Goal: Information Seeking & Learning: Learn about a topic

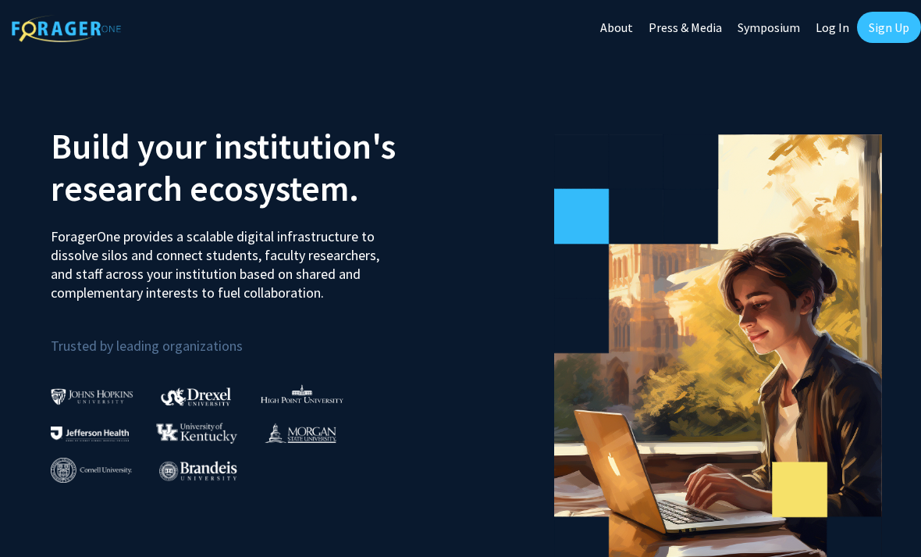
click at [882, 33] on link "Sign Up" at bounding box center [889, 27] width 64 height 31
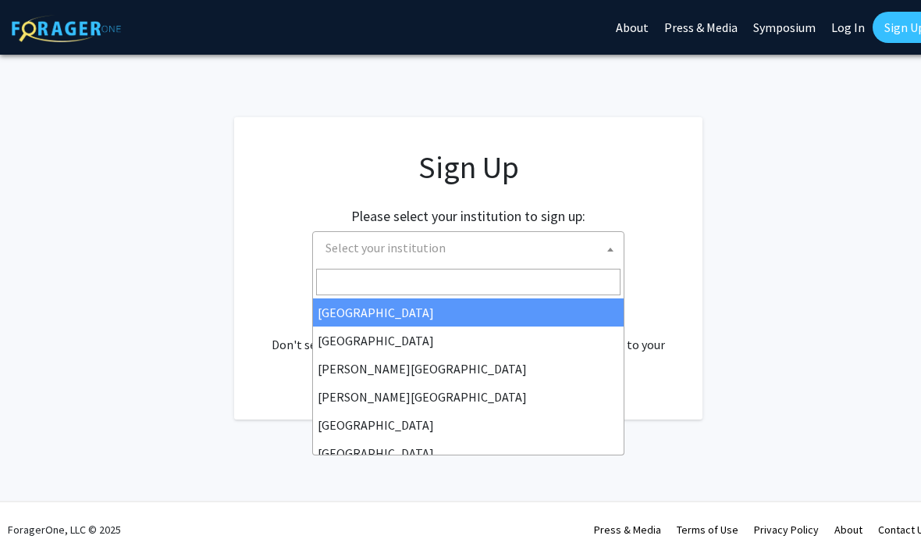
click at [422, 248] on span "Select your institution" at bounding box center [386, 248] width 120 height 16
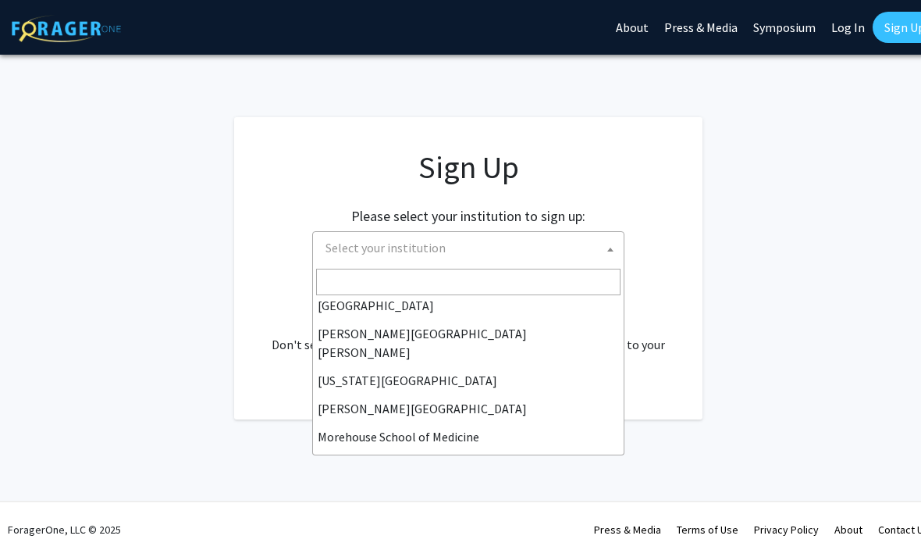
scroll to position [287, 0]
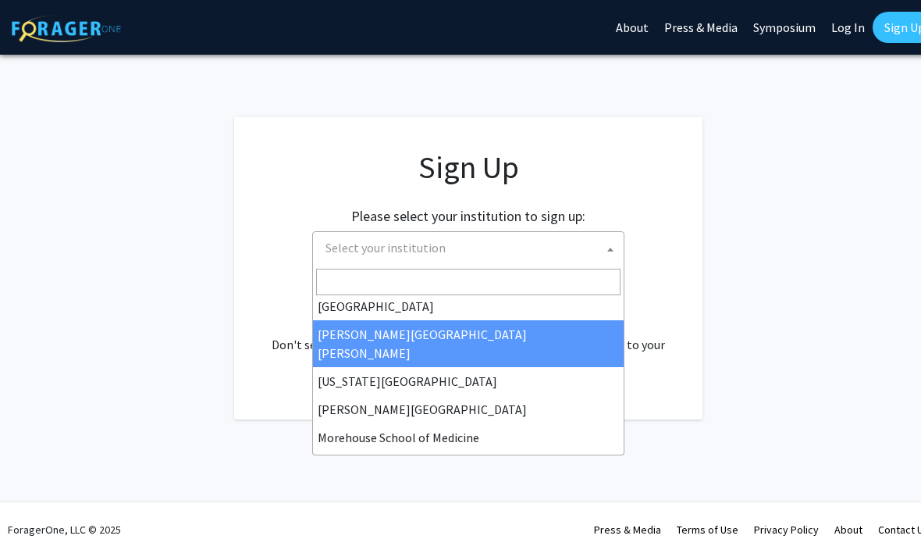
select select "1"
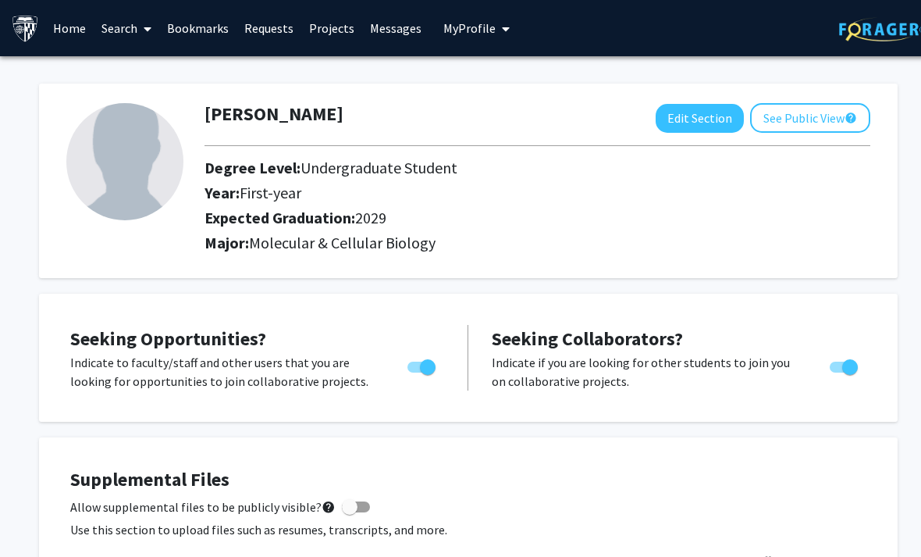
click at [126, 32] on link "Search" at bounding box center [127, 28] width 66 height 55
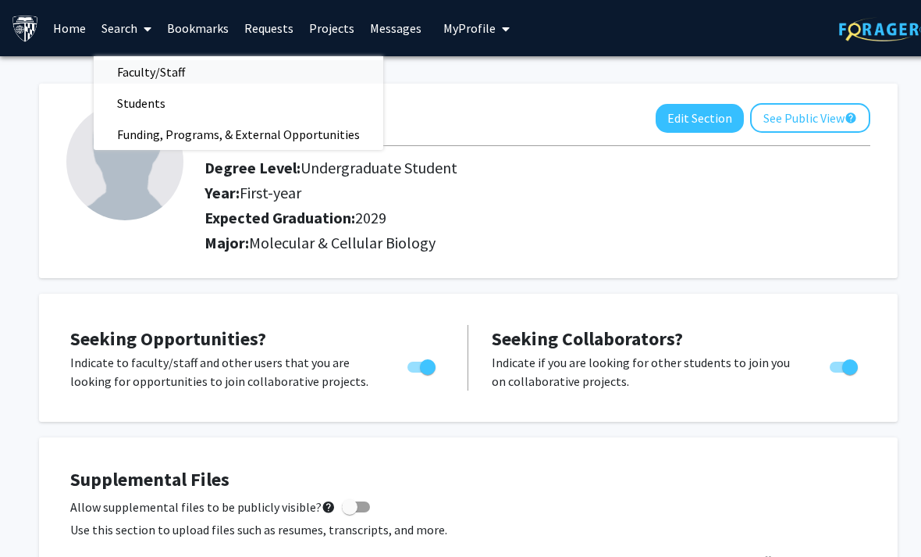
click at [155, 73] on span "Faculty/Staff" at bounding box center [151, 71] width 115 height 31
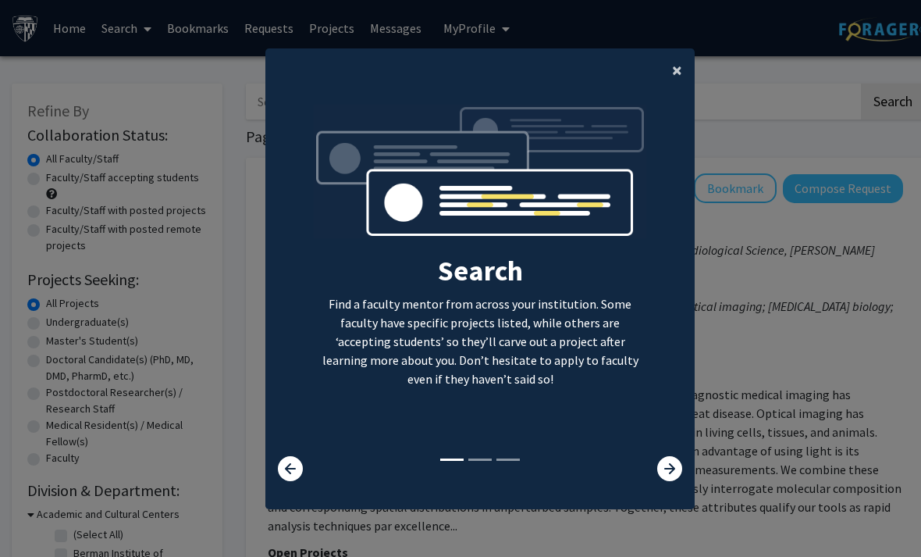
click at [675, 80] on span "×" at bounding box center [677, 70] width 10 height 24
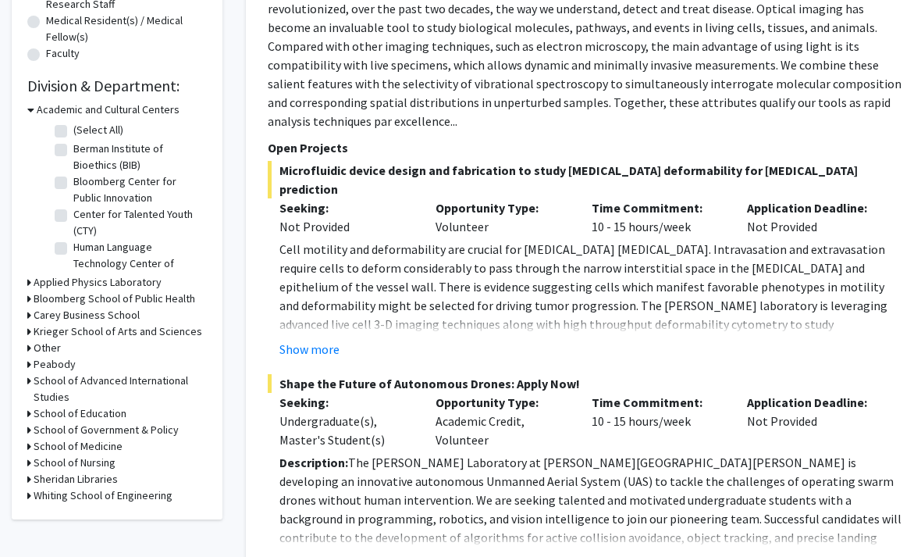
scroll to position [405, 0]
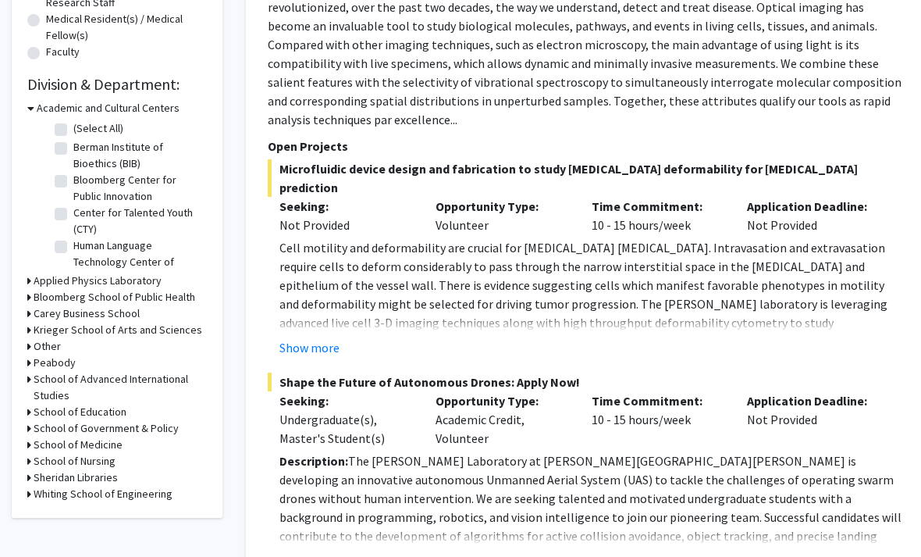
click at [330, 339] on button "Show more" at bounding box center [310, 348] width 60 height 19
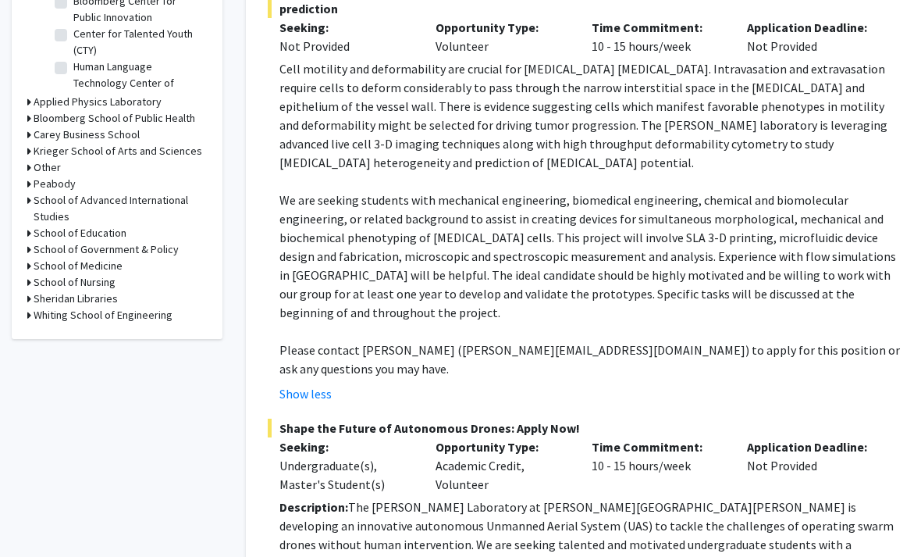
scroll to position [608, 0]
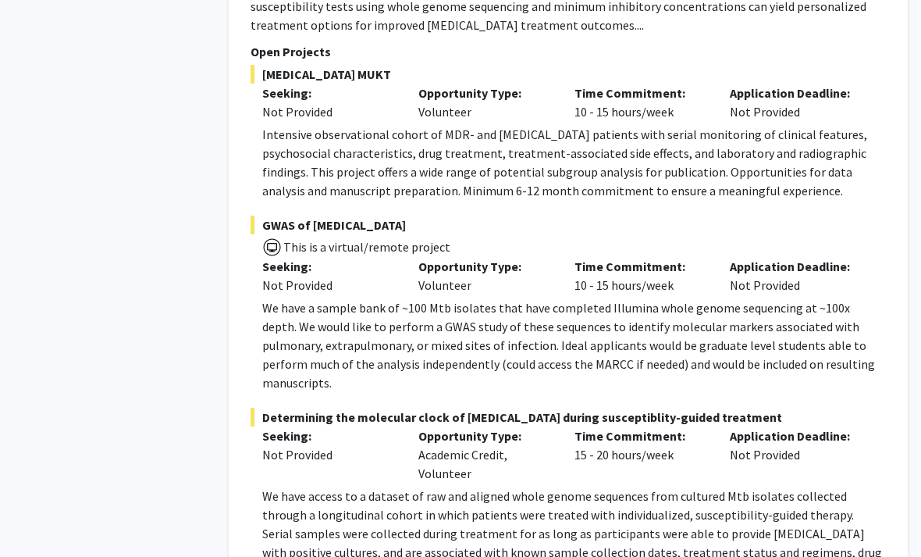
scroll to position [1950, 16]
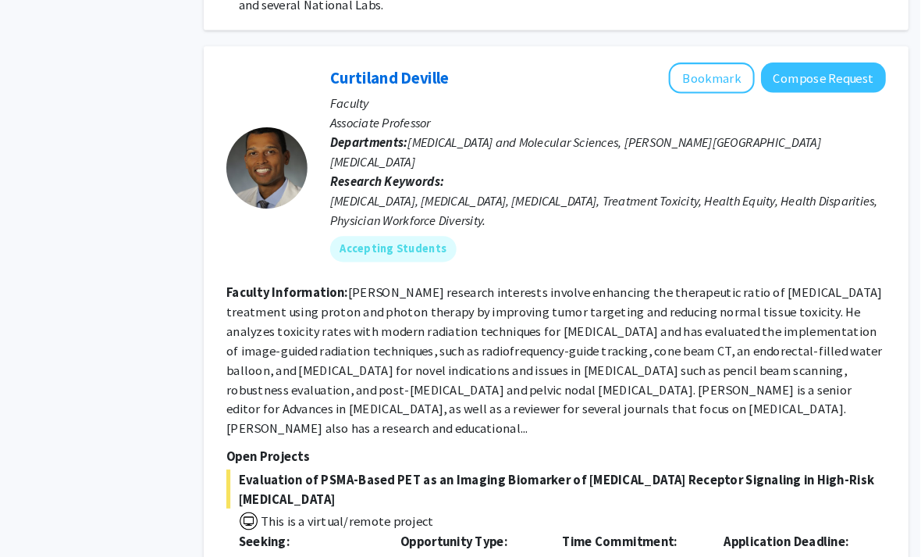
scroll to position [3492, 16]
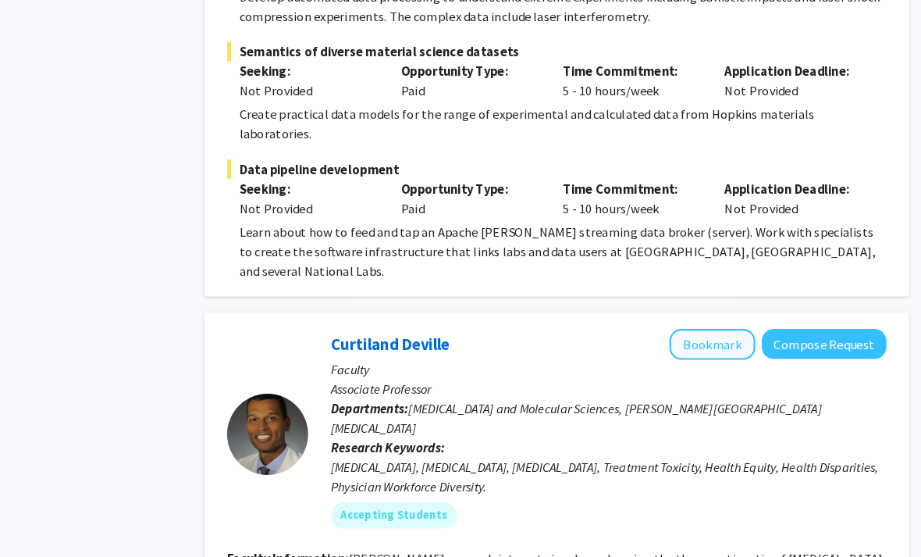
click at [692, 318] on button "Bookmark" at bounding box center [720, 333] width 83 height 30
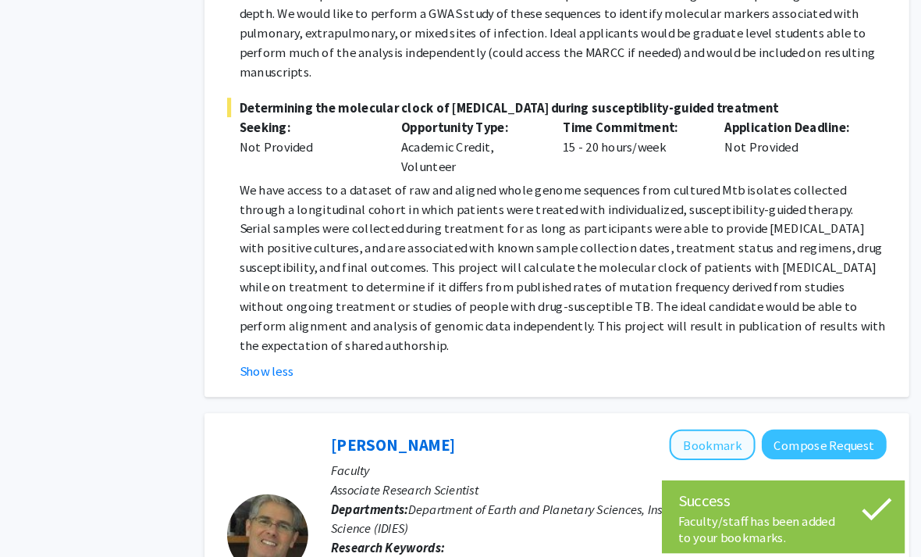
click at [689, 414] on button "Bookmark" at bounding box center [720, 429] width 83 height 30
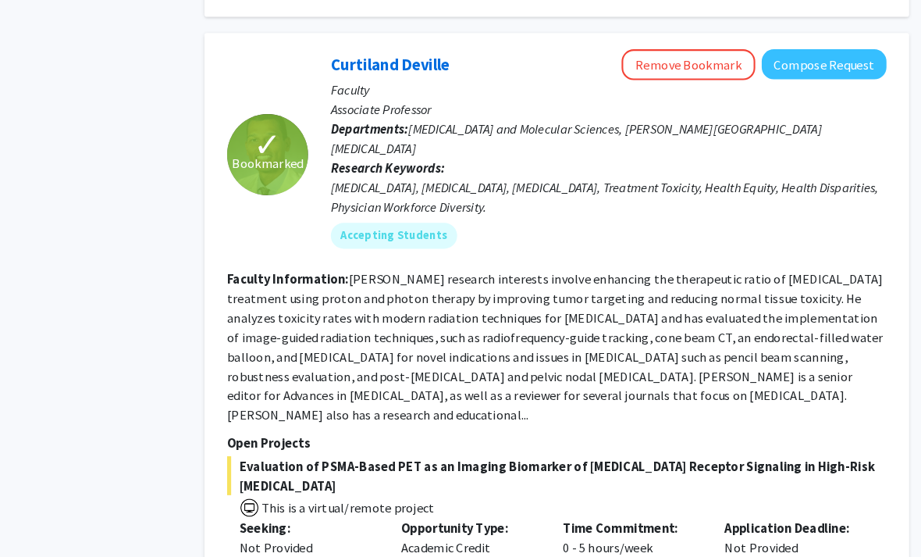
scroll to position [3505, 16]
click at [793, 202] on fg-search-faculty "✓ Bookmarked Curtiland Deville Remove Bookmark Compose Request Faculty Associat…" at bounding box center [570, 371] width 636 height 647
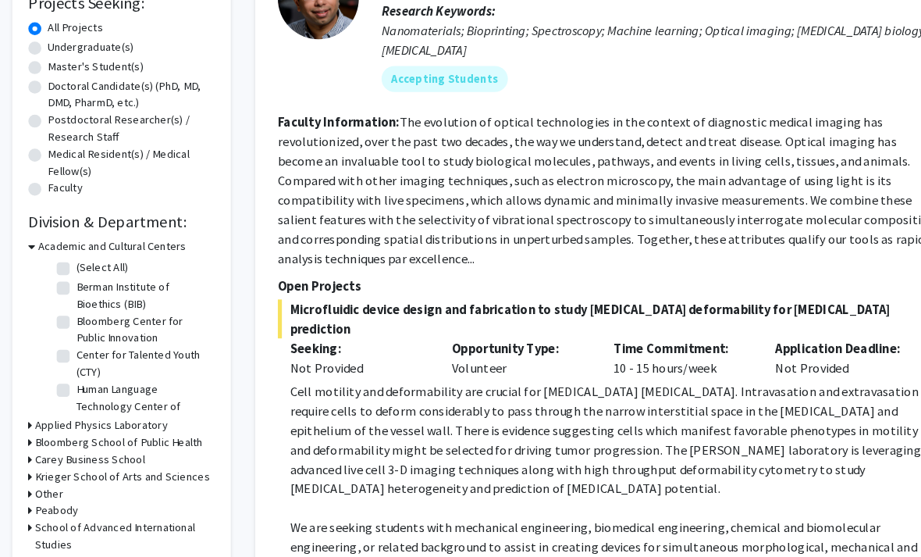
scroll to position [278, 0]
click at [173, 231] on h3 "Academic and Cultural Centers" at bounding box center [108, 236] width 143 height 16
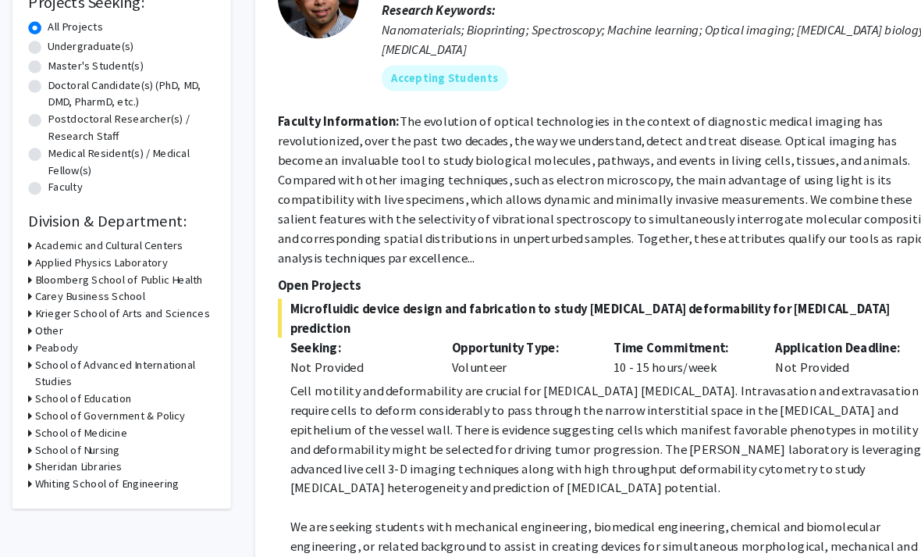
click at [173, 301] on h3 "Krieger School of Arts and Sciences" at bounding box center [118, 302] width 169 height 16
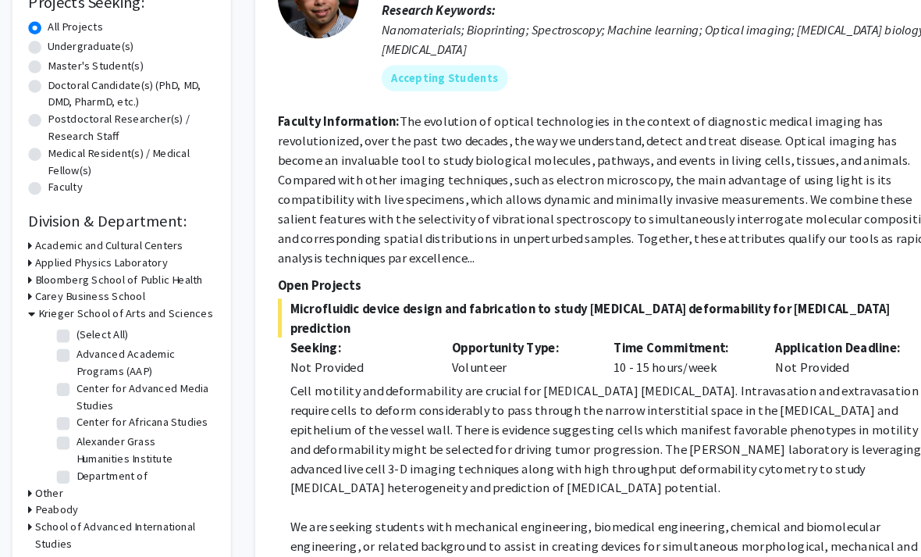
click at [105, 326] on label "(Select All)" at bounding box center [98, 322] width 50 height 16
click at [84, 324] on input "(Select All)" at bounding box center [78, 319] width 10 height 10
checkbox input "true"
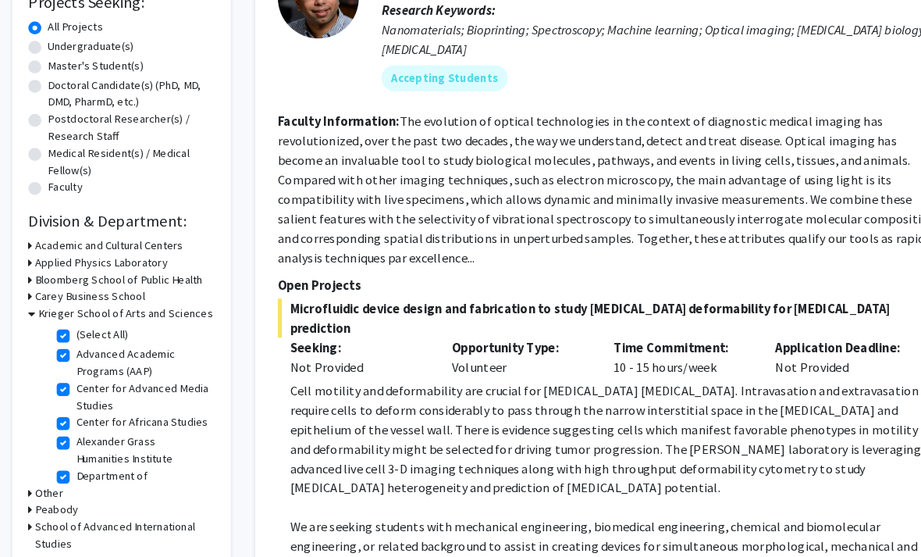
checkbox input "true"
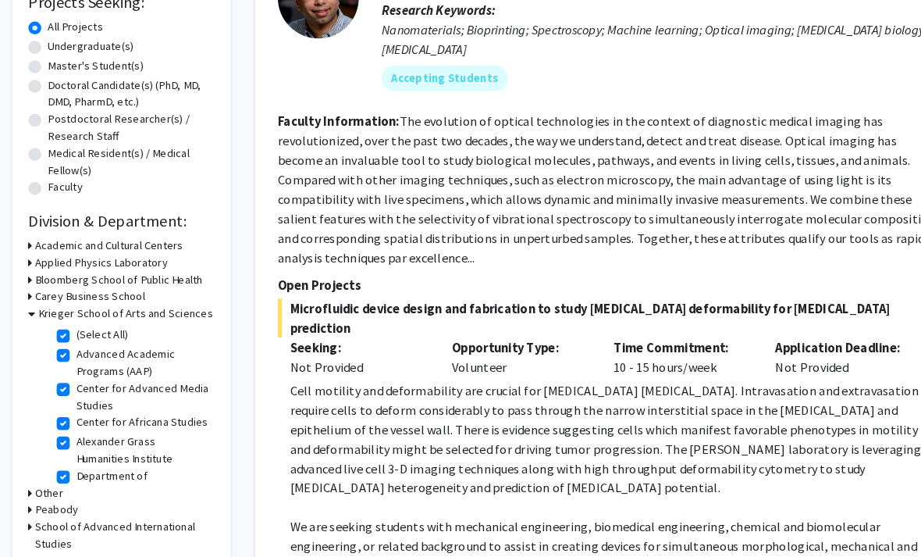
checkbox input "true"
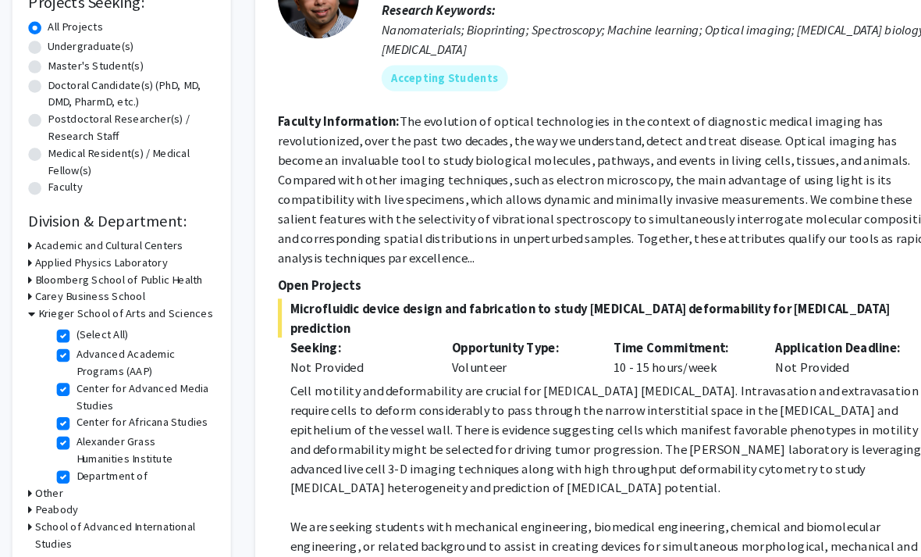
checkbox input "true"
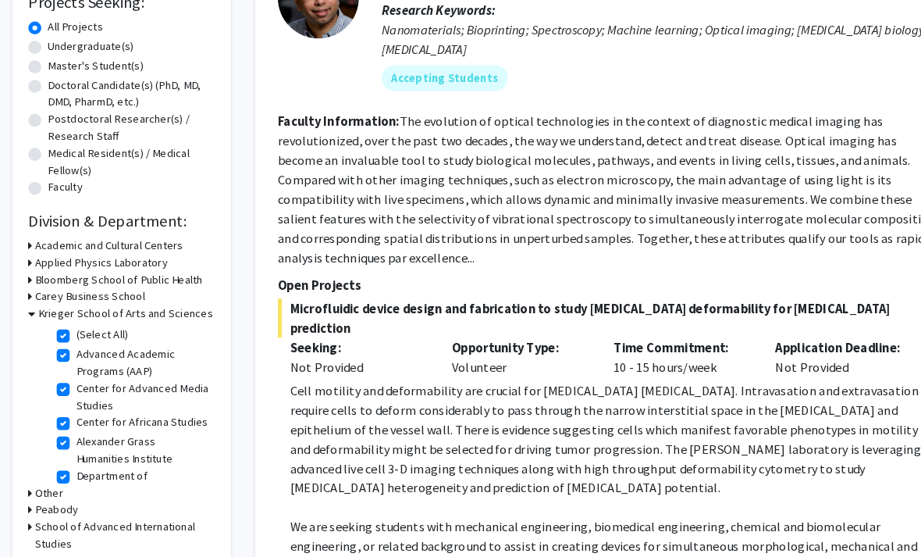
checkbox input "true"
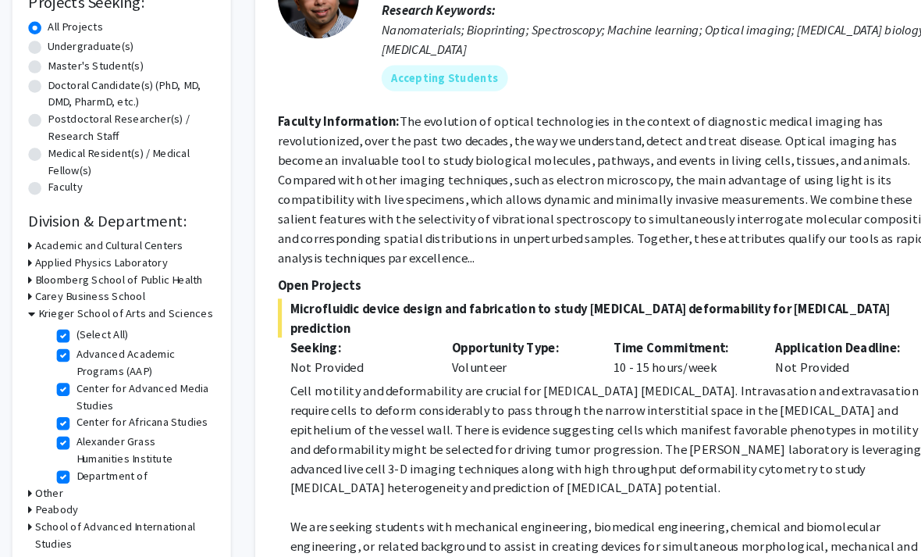
checkbox input "true"
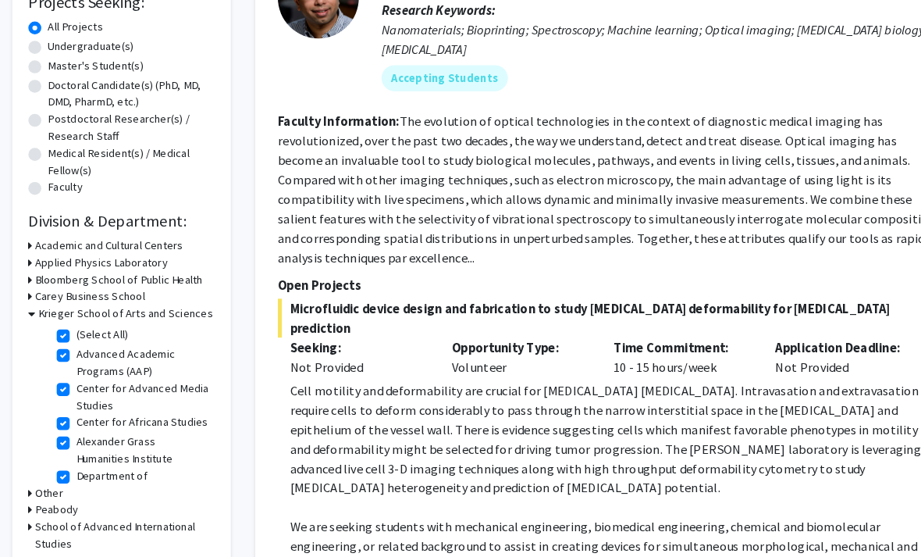
checkbox input "true"
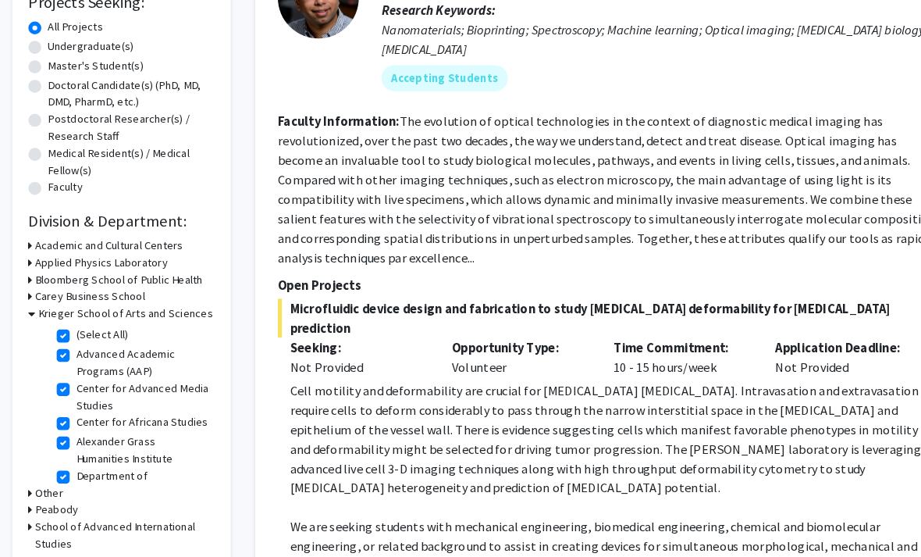
checkbox input "true"
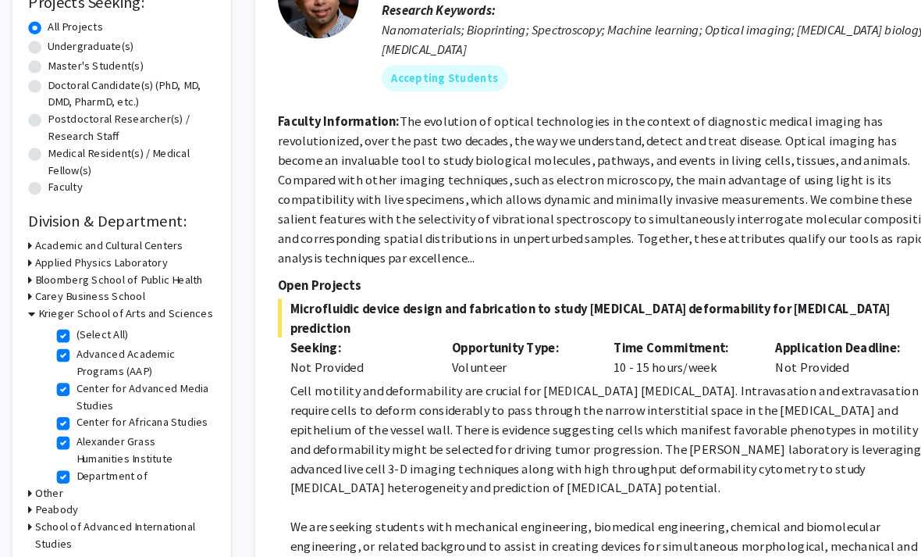
checkbox input "true"
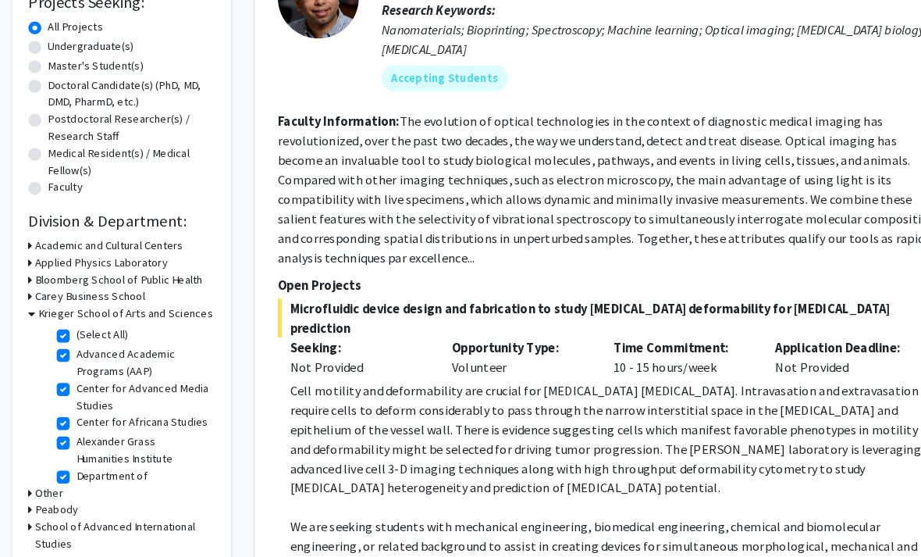
checkbox input "true"
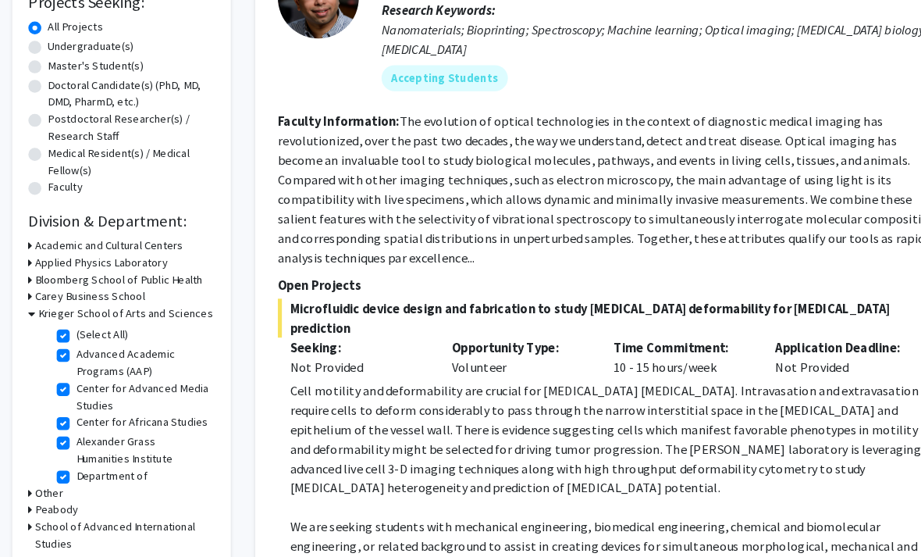
checkbox input "true"
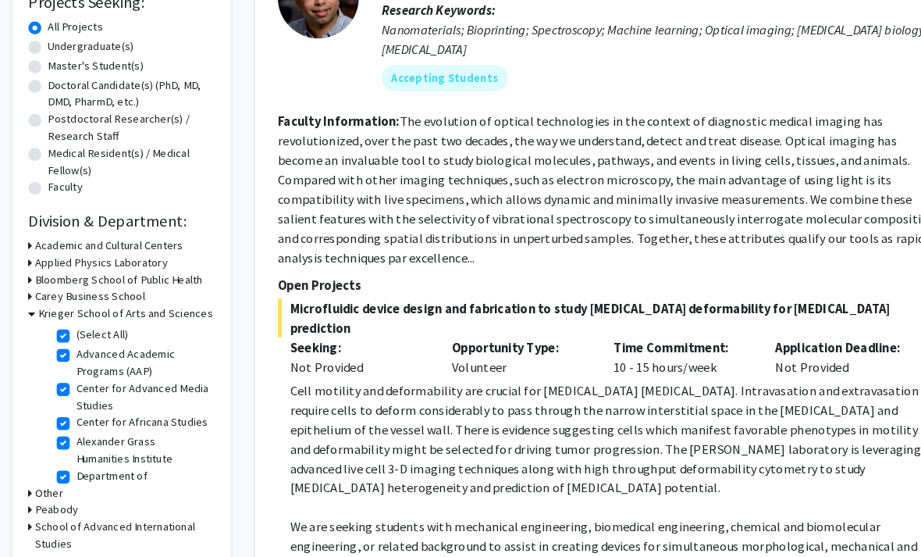
checkbox input "true"
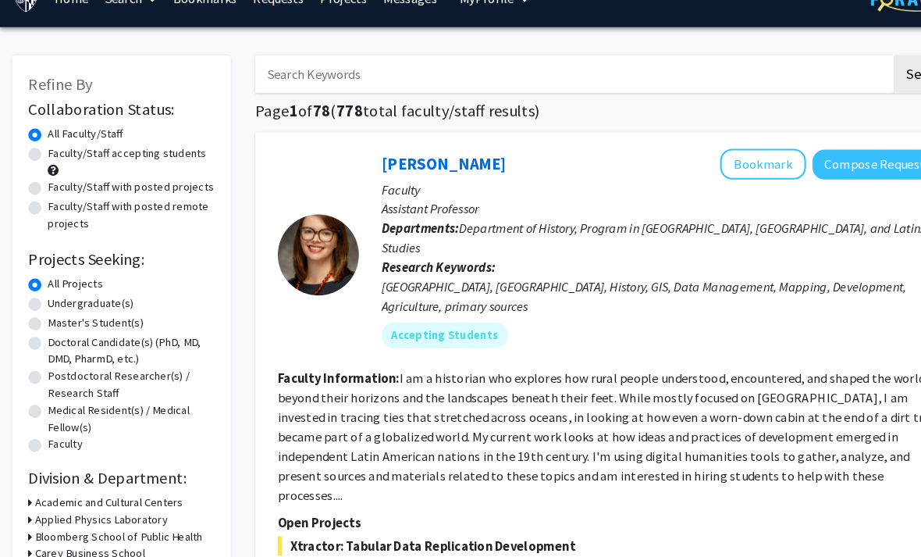
scroll to position [31, 0]
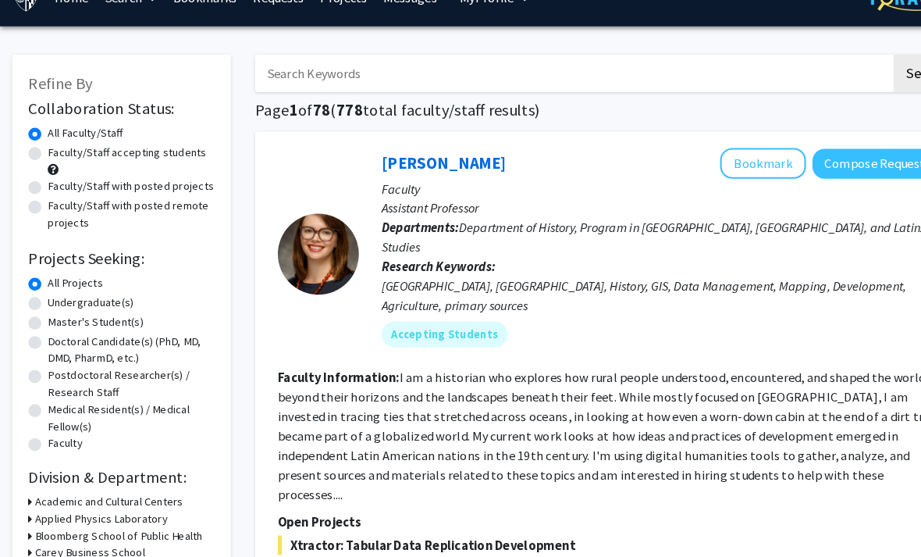
click at [129, 294] on label "Undergraduate(s)" at bounding box center [87, 291] width 83 height 16
click at [56, 293] on input "Undergraduate(s)" at bounding box center [51, 288] width 10 height 10
radio input "true"
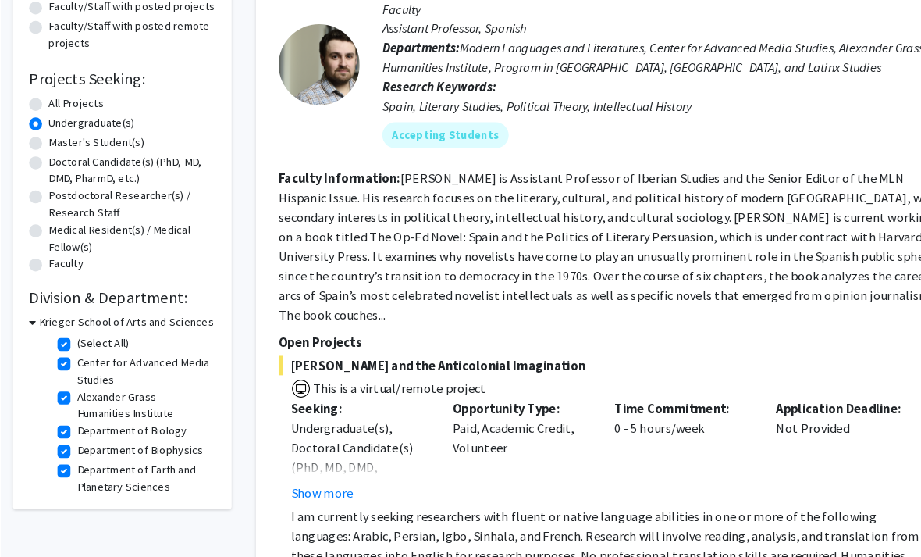
scroll to position [204, 0]
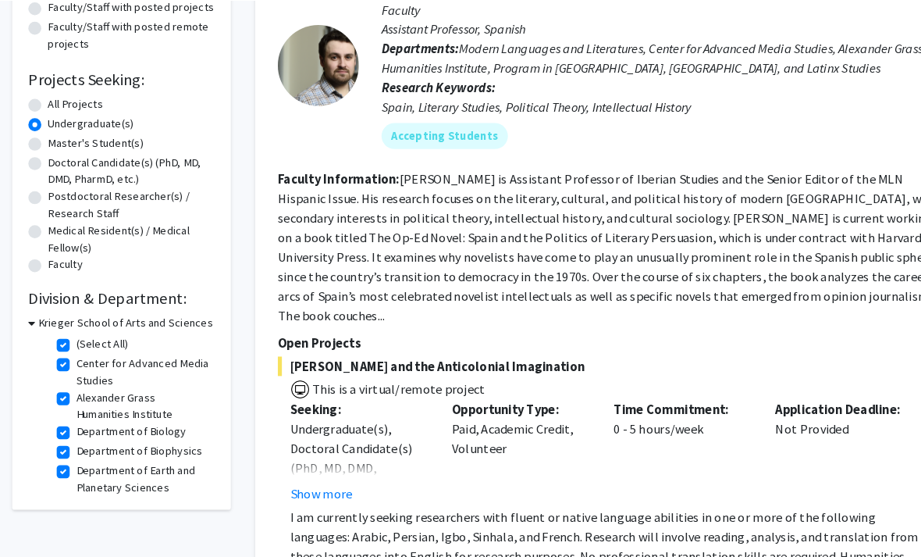
click at [184, 382] on label "Alexander Grass Humanities Institute" at bounding box center [138, 390] width 130 height 33
click at [84, 382] on input "Alexander Grass Humanities Institute" at bounding box center [78, 379] width 10 height 10
checkbox input "false"
checkbox input "true"
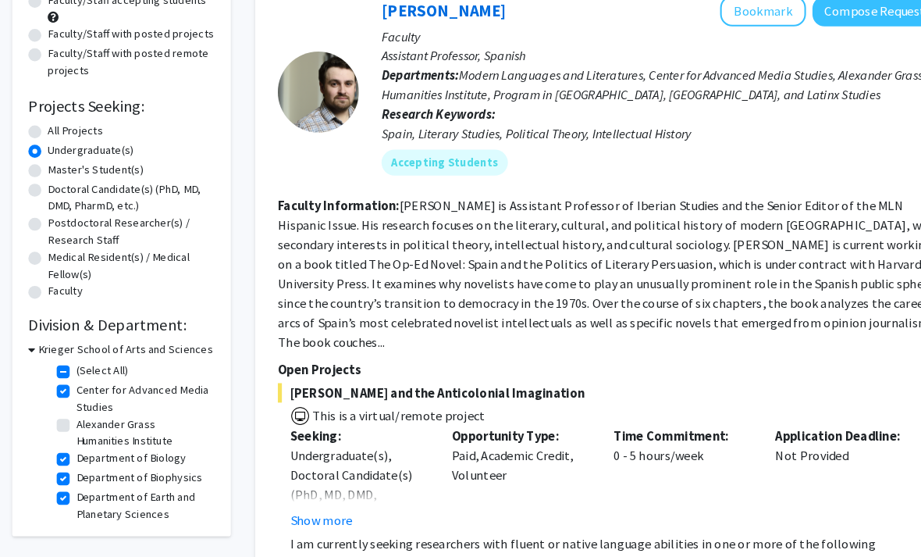
scroll to position [178, 0]
click at [170, 384] on label "Center for Advanced Media Studies" at bounding box center [138, 383] width 130 height 33
click at [84, 377] on input "Center for Advanced Media Studies" at bounding box center [78, 372] width 10 height 10
checkbox input "false"
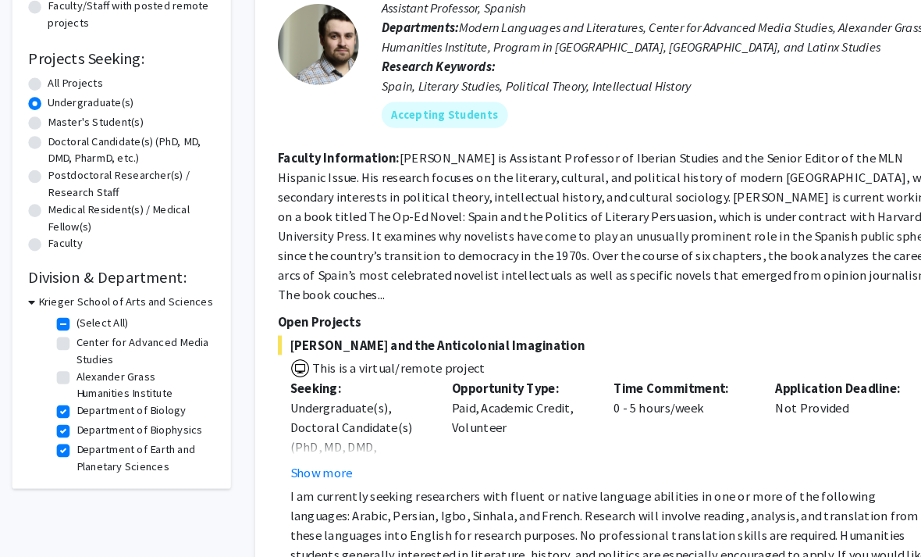
scroll to position [224, 0]
click at [170, 448] on label "Department of Earth and Planetary Sciences" at bounding box center [138, 440] width 130 height 33
click at [84, 434] on input "Department of Earth and Planetary Sciences" at bounding box center [78, 429] width 10 height 10
checkbox input "false"
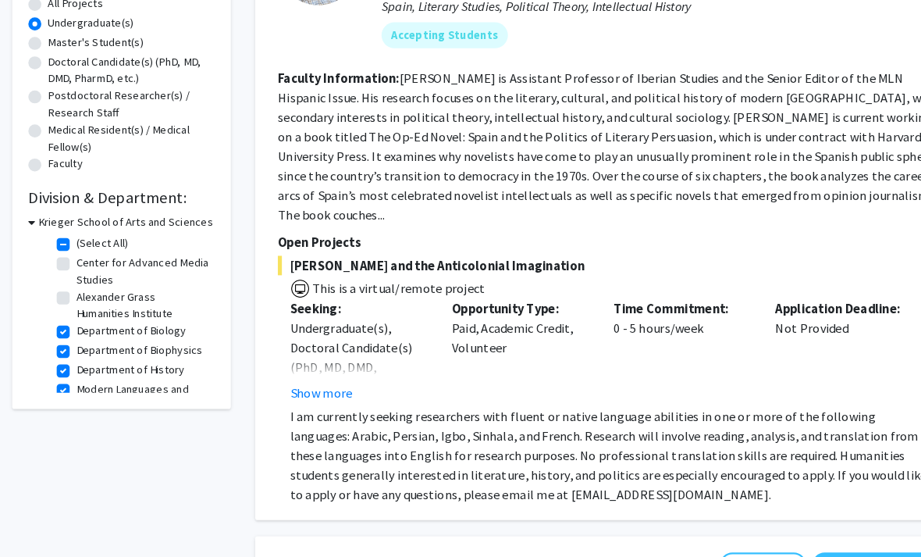
scroll to position [301, 0]
click at [151, 375] on label "Modern Languages and Literatures" at bounding box center [138, 381] width 130 height 33
click at [84, 375] on input "Modern Languages and Literatures" at bounding box center [78, 370] width 10 height 10
checkbox input "false"
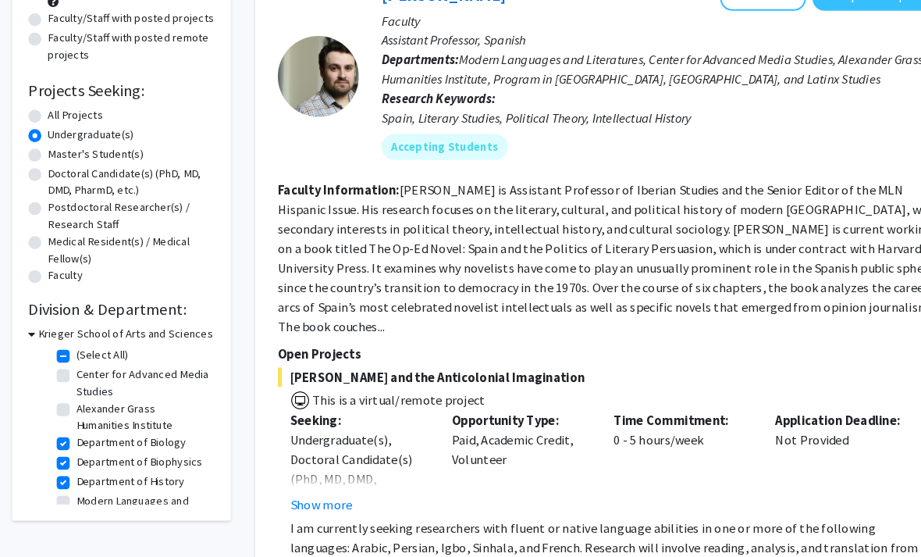
scroll to position [198, 0]
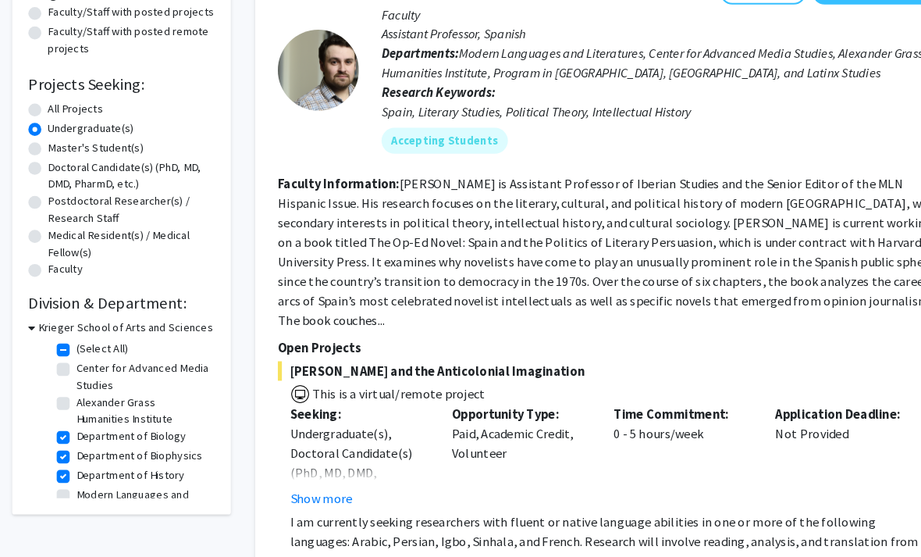
click at [148, 461] on label "Department of History" at bounding box center [125, 458] width 105 height 16
click at [84, 460] on input "Department of History" at bounding box center [78, 455] width 10 height 10
checkbox input "false"
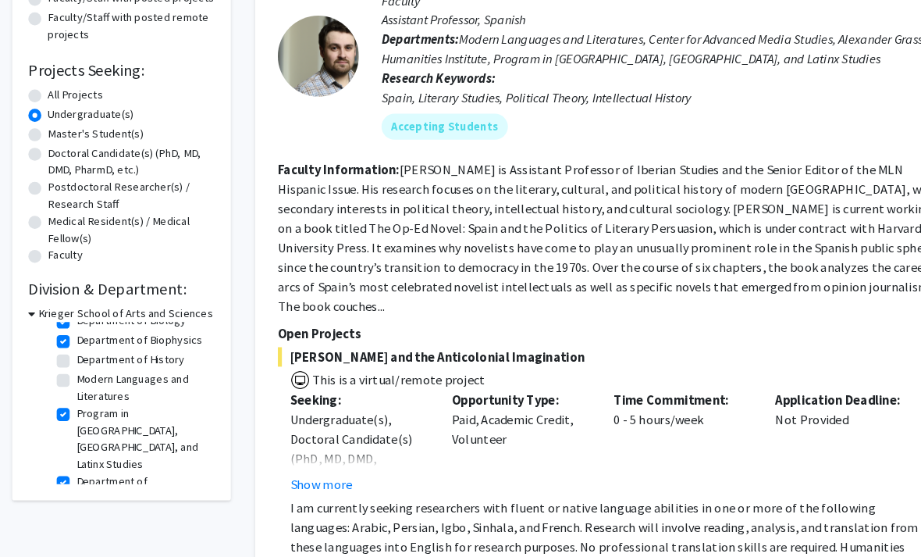
scroll to position [108, 0]
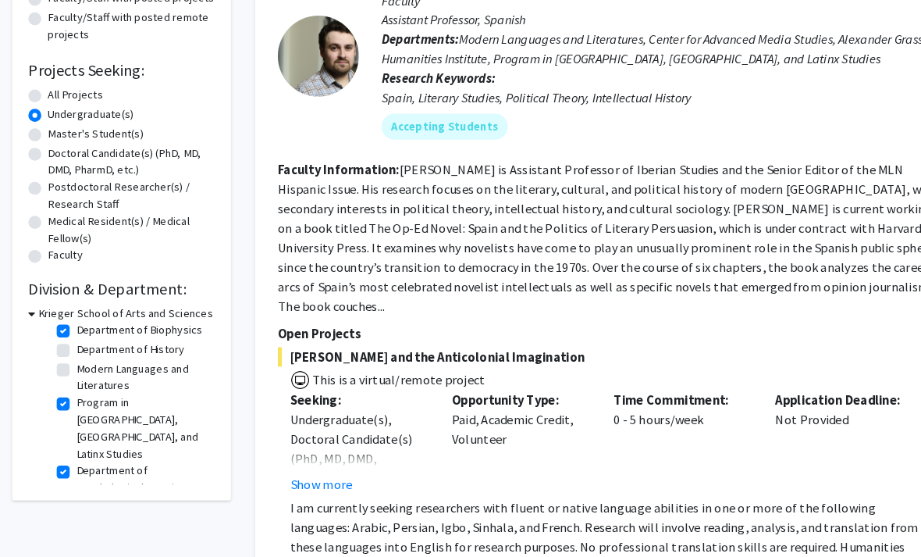
click at [148, 400] on label "Program in Latin American, Caribbean, and Latinx Studies" at bounding box center [138, 413] width 130 height 66
click at [84, 390] on input "Program in Latin American, Caribbean, and Latinx Studies" at bounding box center [78, 385] width 10 height 10
checkbox input "false"
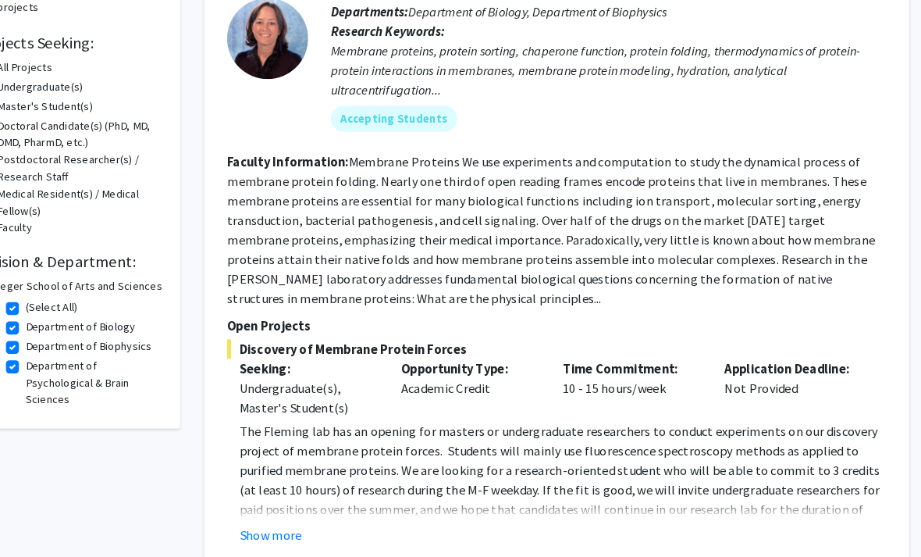
scroll to position [256, 16]
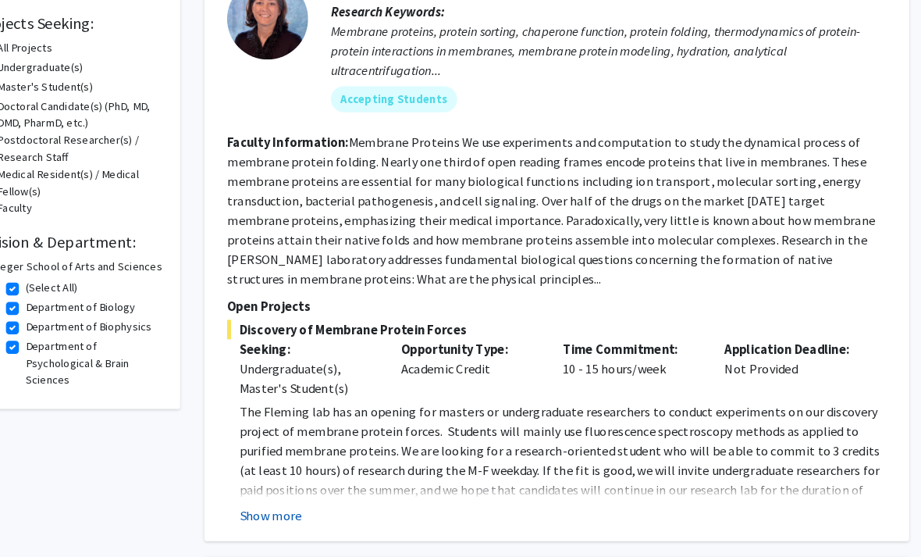
click at [274, 497] on button "Show more" at bounding box center [294, 497] width 60 height 19
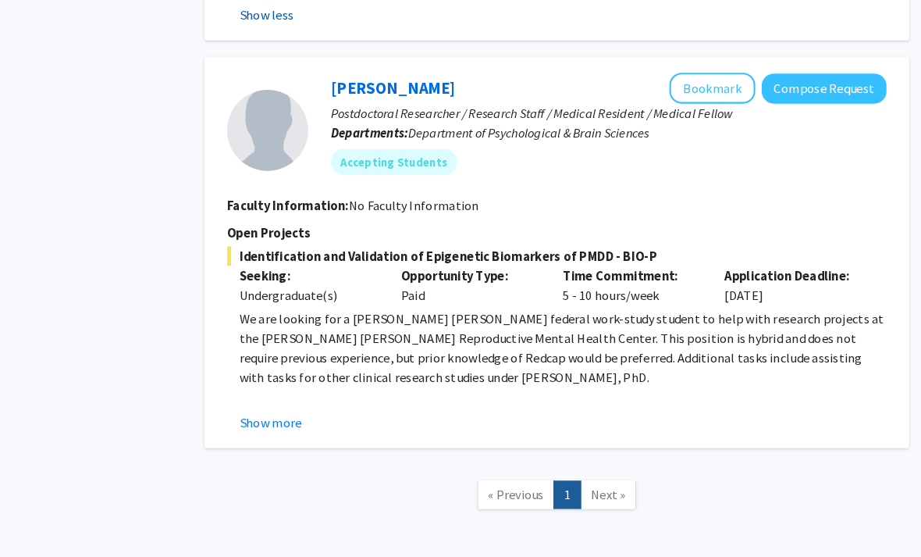
scroll to position [945, 16]
click at [289, 398] on button "Show more" at bounding box center [294, 407] width 60 height 19
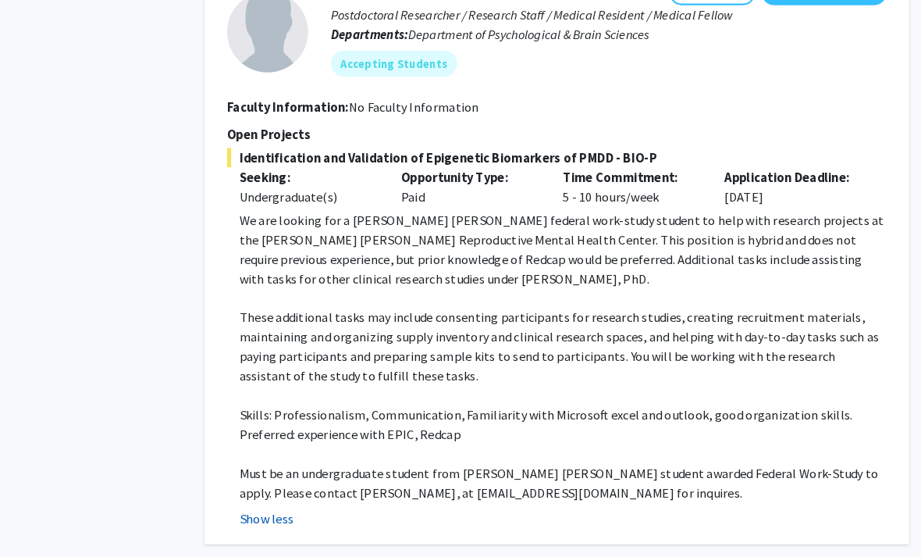
scroll to position [1041, 16]
click at [603, 556] on span "Next »" at bounding box center [620, 569] width 34 height 16
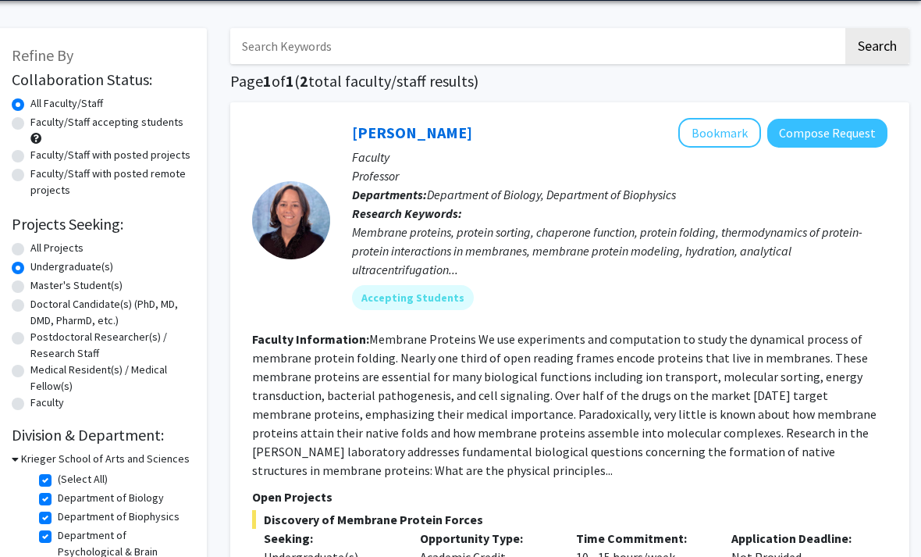
scroll to position [55, 16]
click at [101, 124] on label "Faculty/Staff accepting students" at bounding box center [106, 123] width 153 height 16
click at [41, 124] on input "Faculty/Staff accepting students" at bounding box center [35, 120] width 10 height 10
radio input "true"
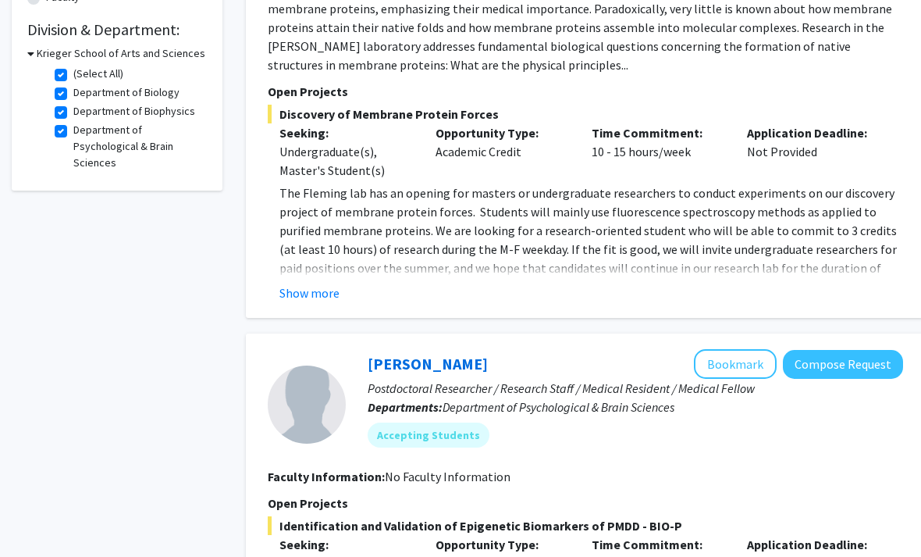
scroll to position [736, 0]
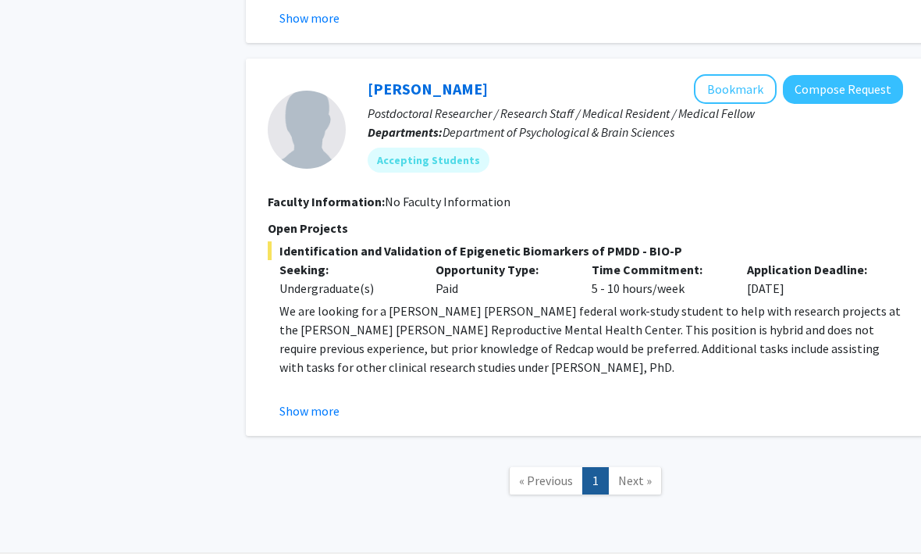
click at [615, 473] on link "Next »" at bounding box center [635, 480] width 54 height 27
click at [626, 475] on span "Next »" at bounding box center [635, 480] width 34 height 16
click at [329, 414] on button "Show more" at bounding box center [310, 410] width 60 height 19
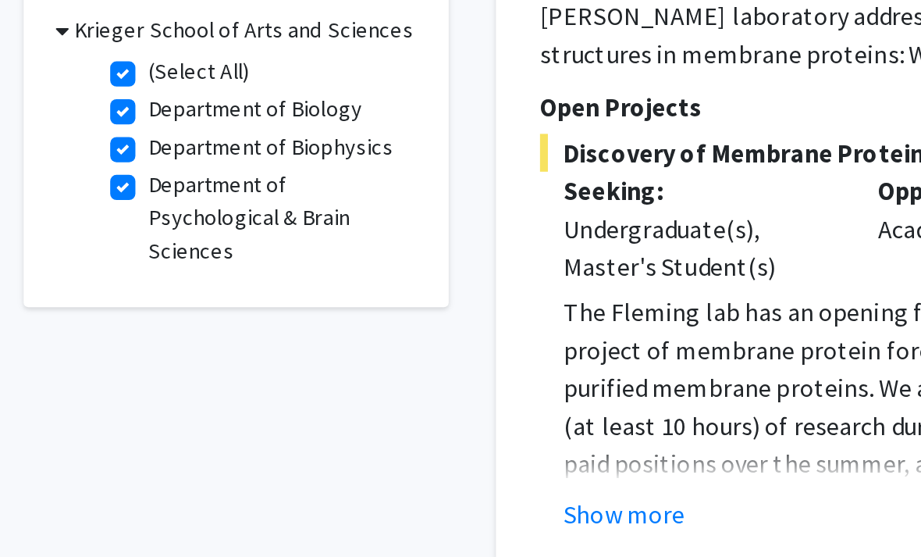
scroll to position [492, 0]
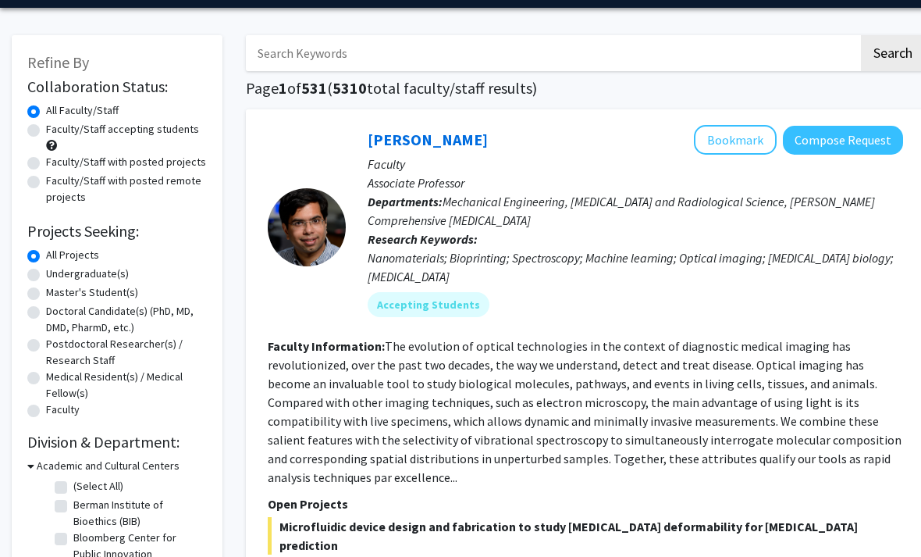
scroll to position [48, 0]
drag, startPoint x: 84, startPoint y: 273, endPoint x: 84, endPoint y: 322, distance: 48.4
click at [84, 273] on label "Undergraduate(s)" at bounding box center [87, 274] width 83 height 16
click at [56, 273] on input "Undergraduate(s)" at bounding box center [51, 271] width 10 height 10
radio input "true"
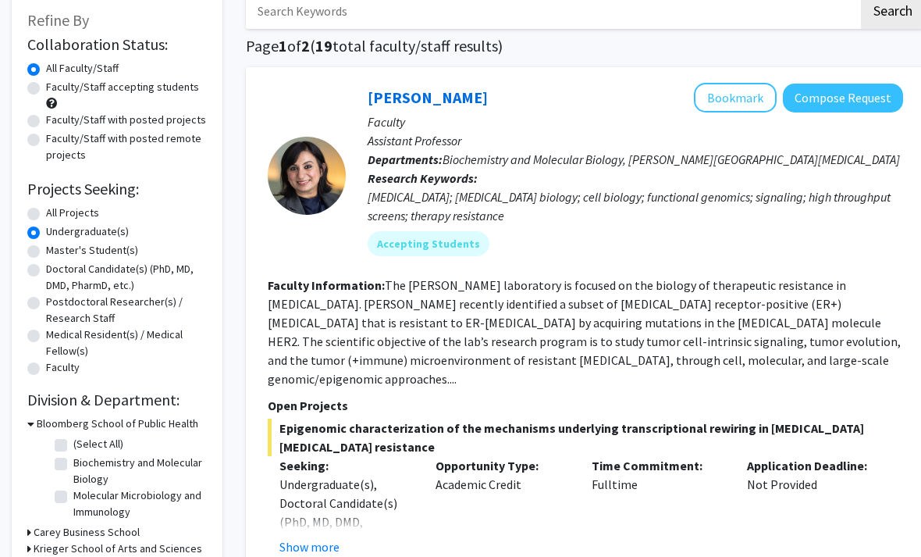
scroll to position [103, 0]
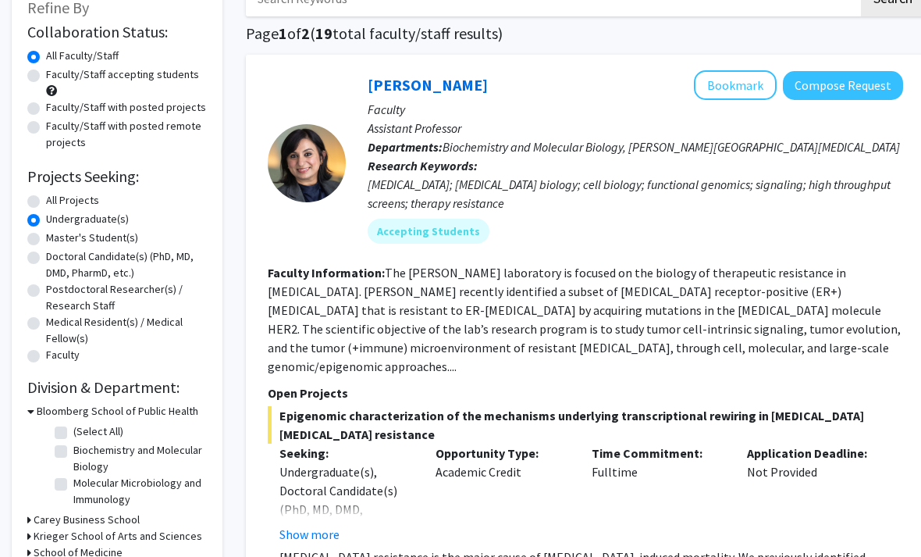
click at [175, 410] on h3 "Bloomberg School of Public Health" at bounding box center [118, 411] width 162 height 16
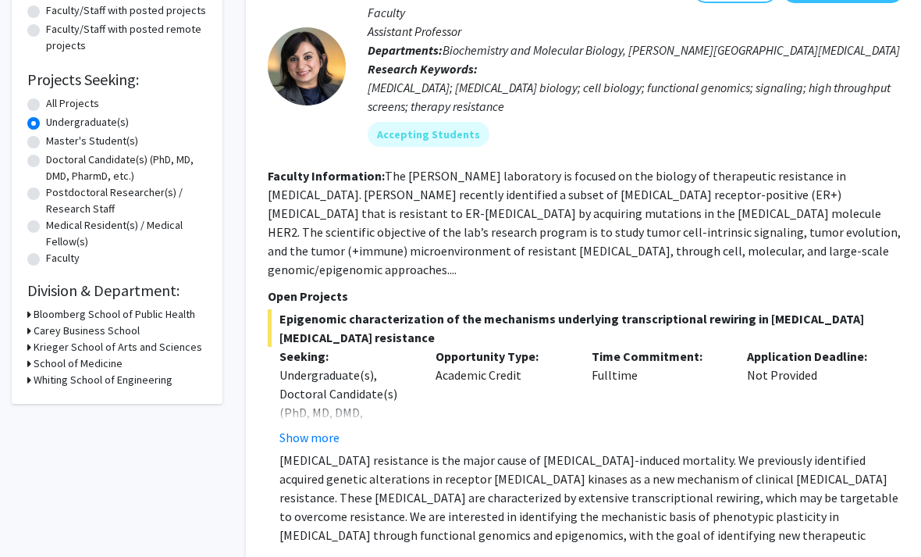
scroll to position [200, 0]
click at [323, 428] on button "Show more" at bounding box center [310, 437] width 60 height 19
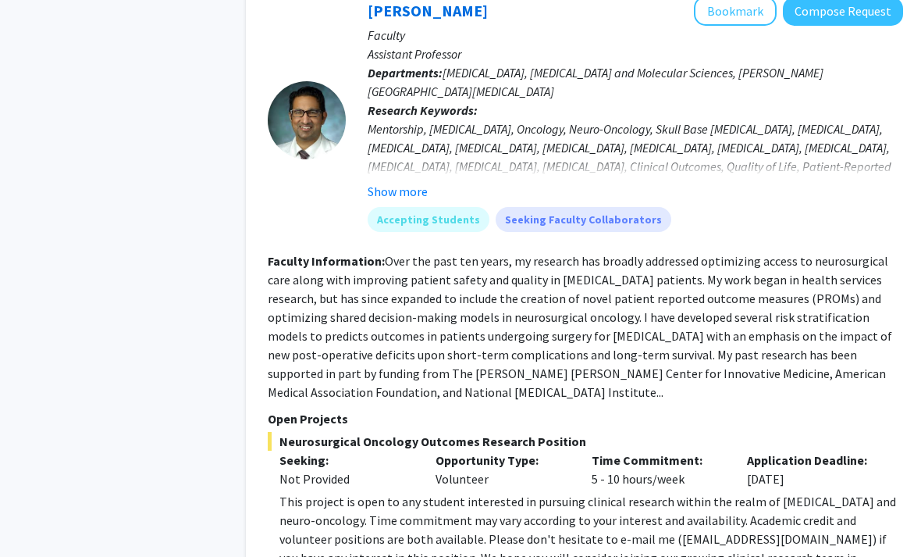
scroll to position [914, 0]
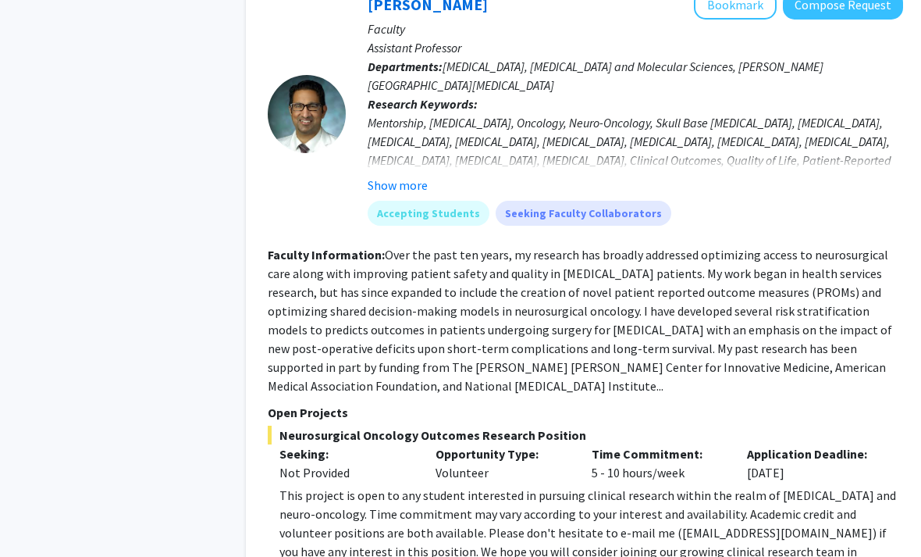
click at [412, 176] on button "Show more" at bounding box center [398, 185] width 60 height 19
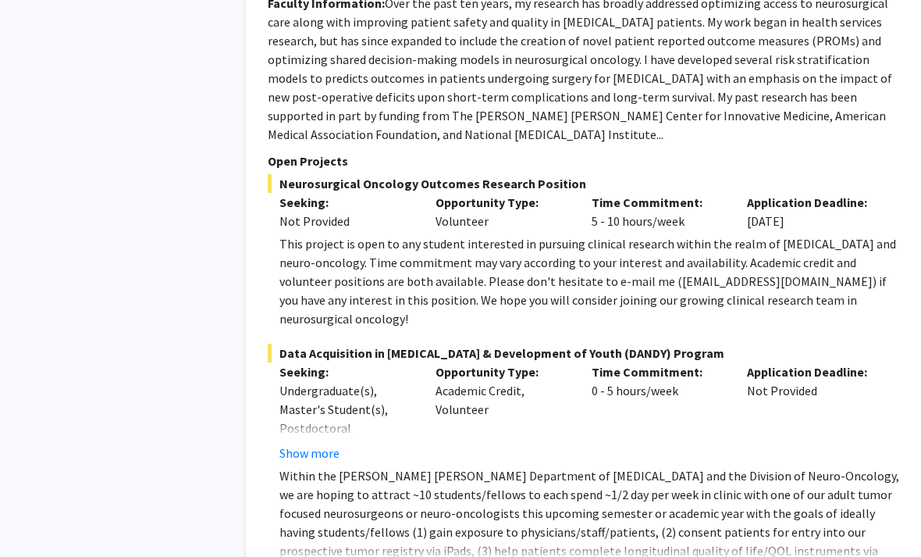
scroll to position [1224, 0]
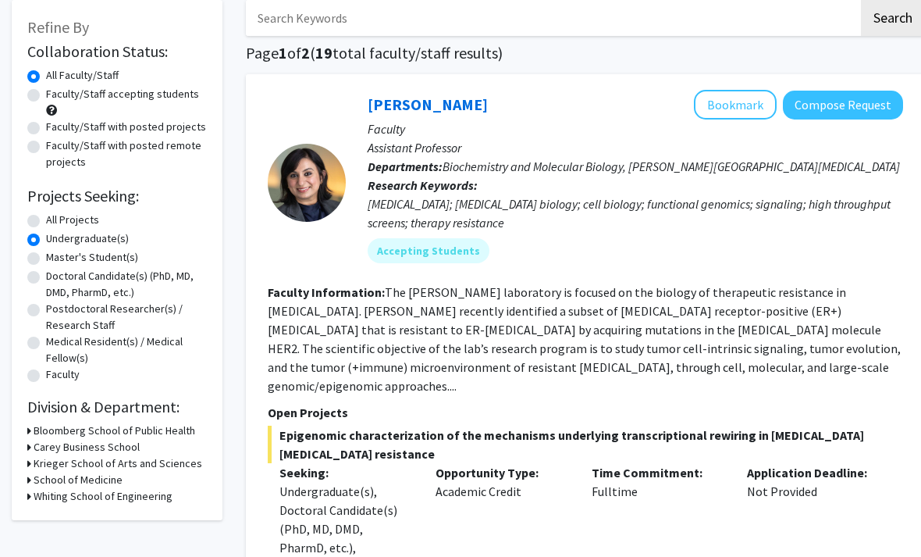
scroll to position [91, 0]
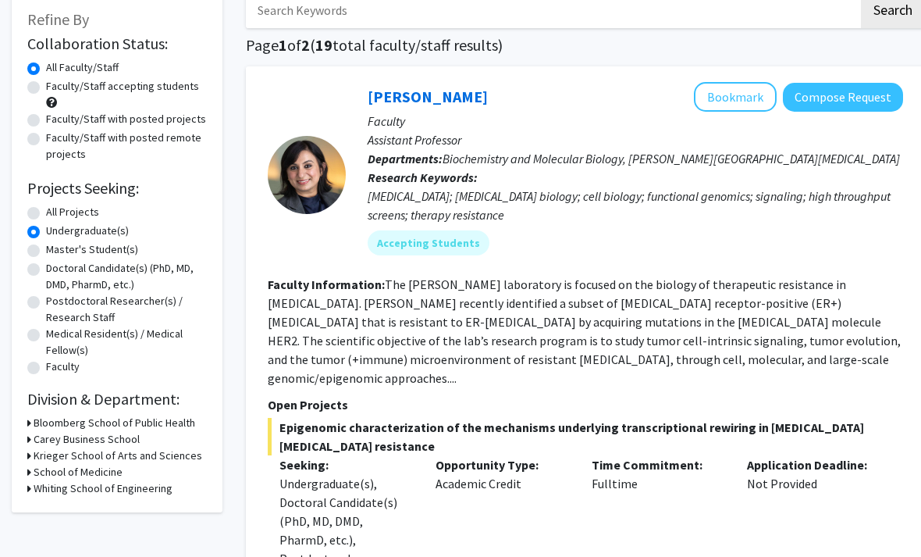
click at [41, 426] on h3 "Bloomberg School of Public Health" at bounding box center [115, 423] width 162 height 16
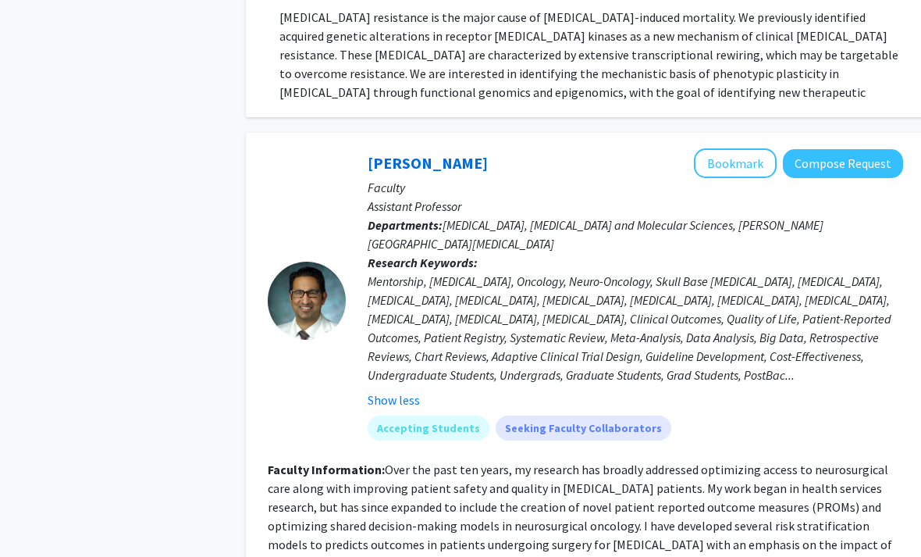
scroll to position [754, 0]
click at [706, 149] on button "Bookmark" at bounding box center [735, 164] width 83 height 30
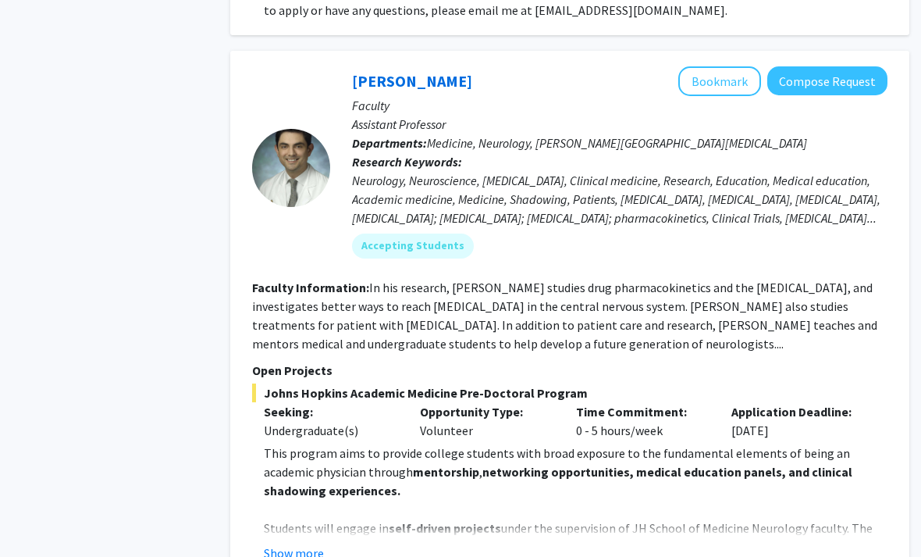
scroll to position [3565, 16]
click at [287, 544] on button "Show more" at bounding box center [294, 553] width 60 height 19
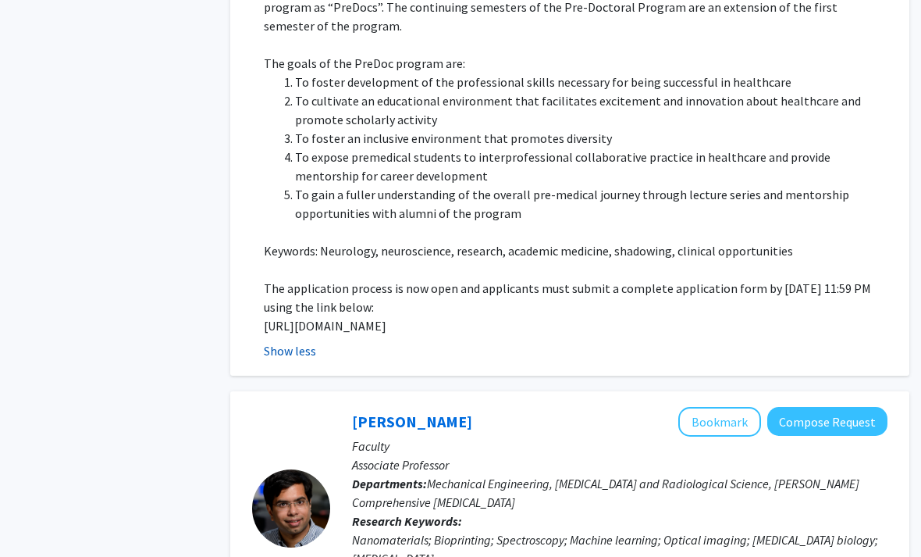
scroll to position [4448, 16]
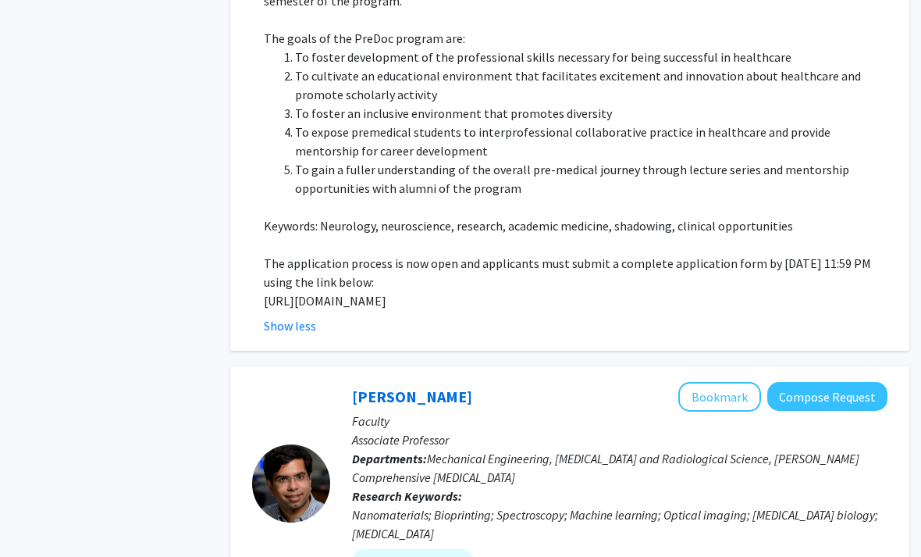
click at [345, 316] on div "Show less" at bounding box center [576, 325] width 624 height 19
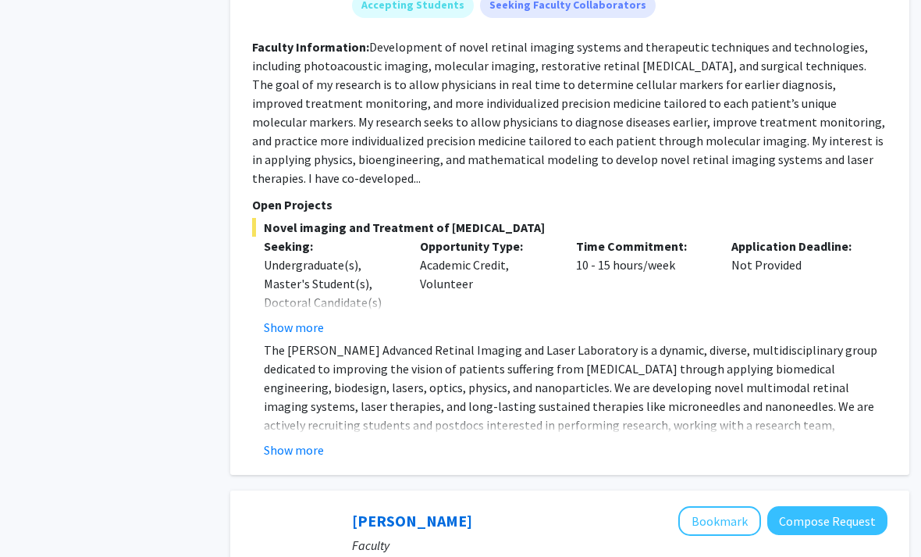
scroll to position [6427, 16]
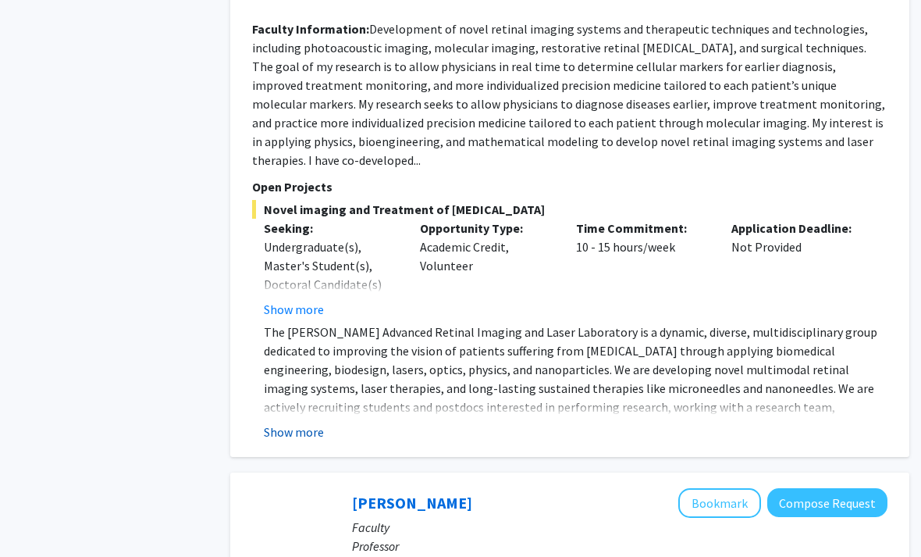
click at [298, 422] on button "Show more" at bounding box center [294, 431] width 60 height 19
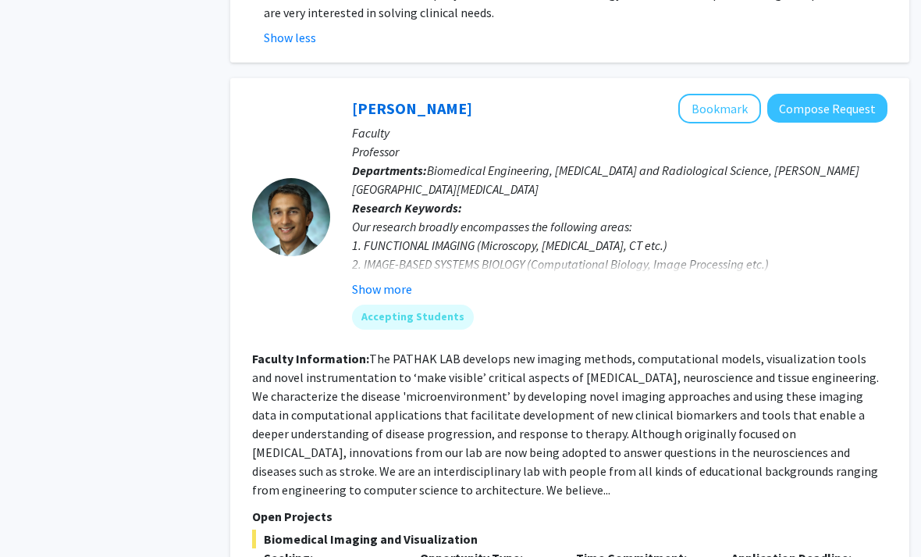
scroll to position [6887, 16]
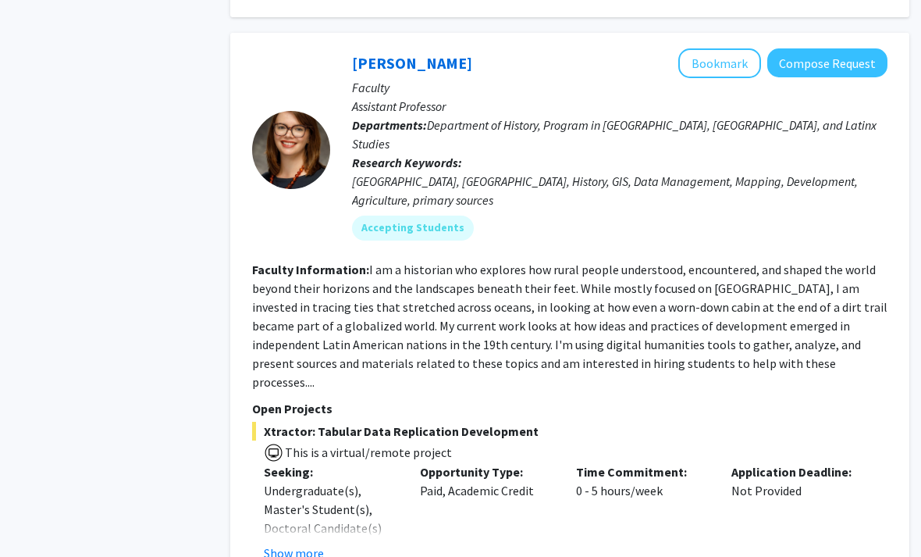
scroll to position [7710, 16]
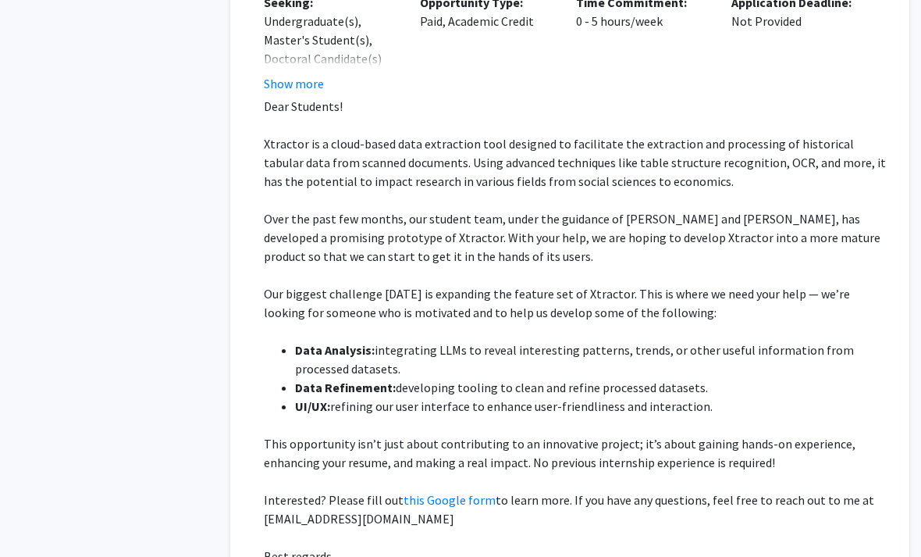
scroll to position [8186, 16]
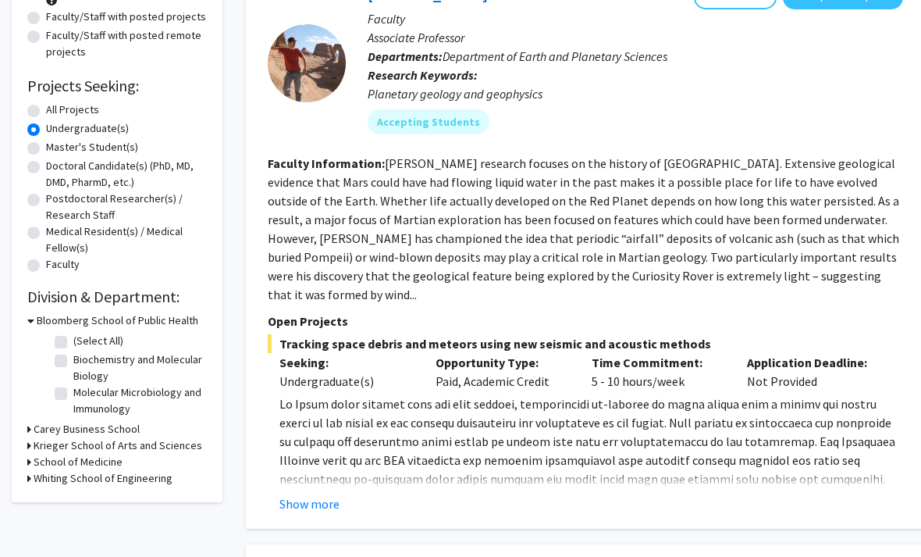
scroll to position [194, 0]
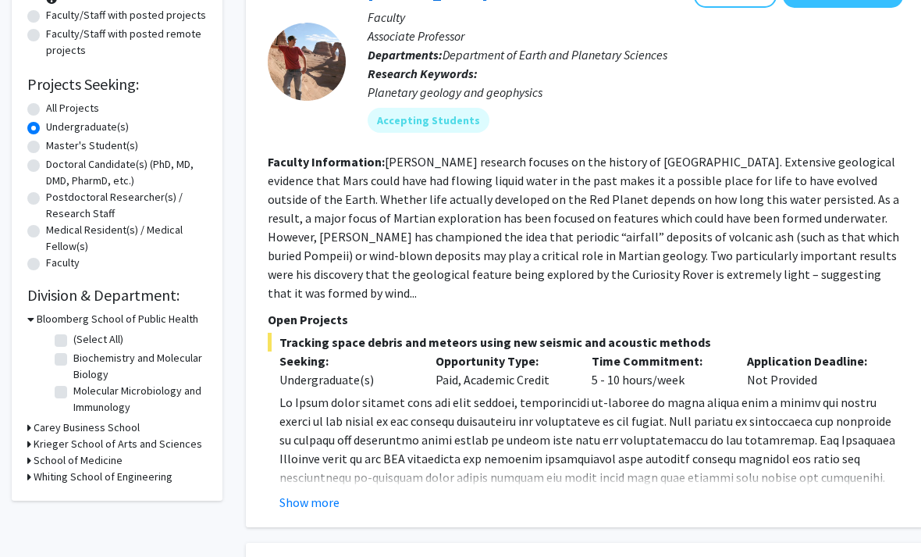
click at [312, 494] on button "Show more" at bounding box center [310, 503] width 60 height 19
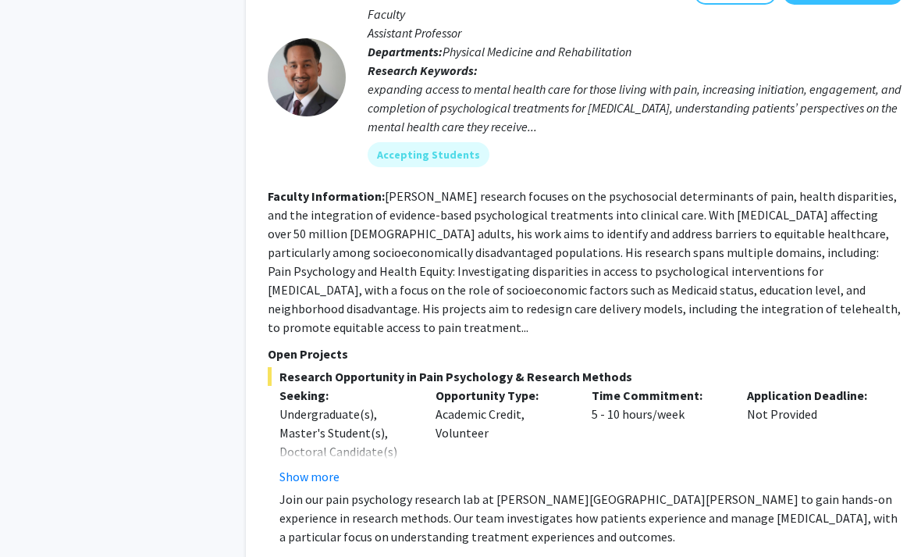
scroll to position [893, 0]
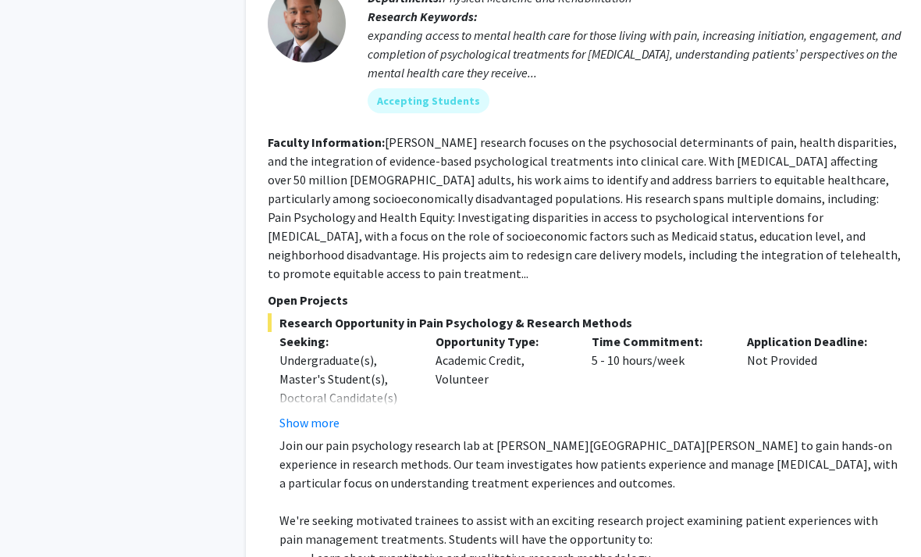
scroll to position [936, 0]
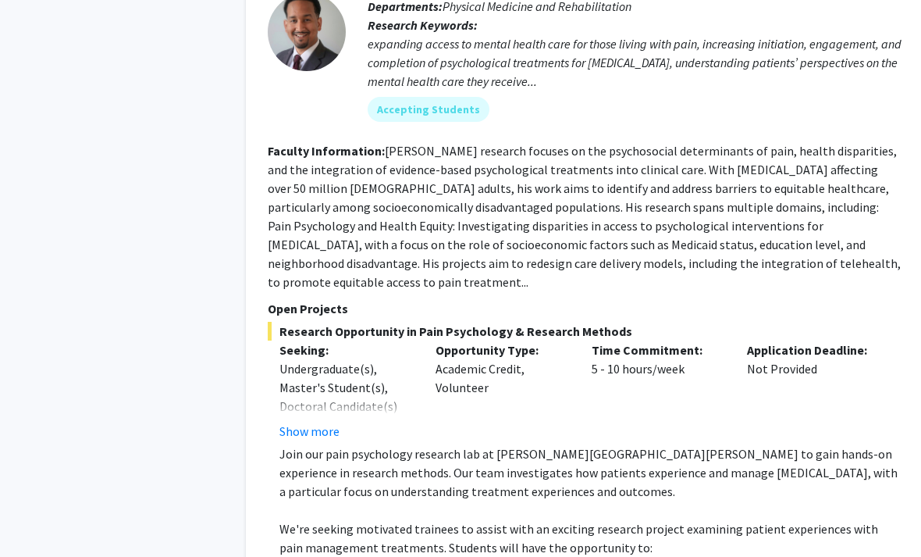
click at [308, 422] on button "Show more" at bounding box center [310, 431] width 60 height 19
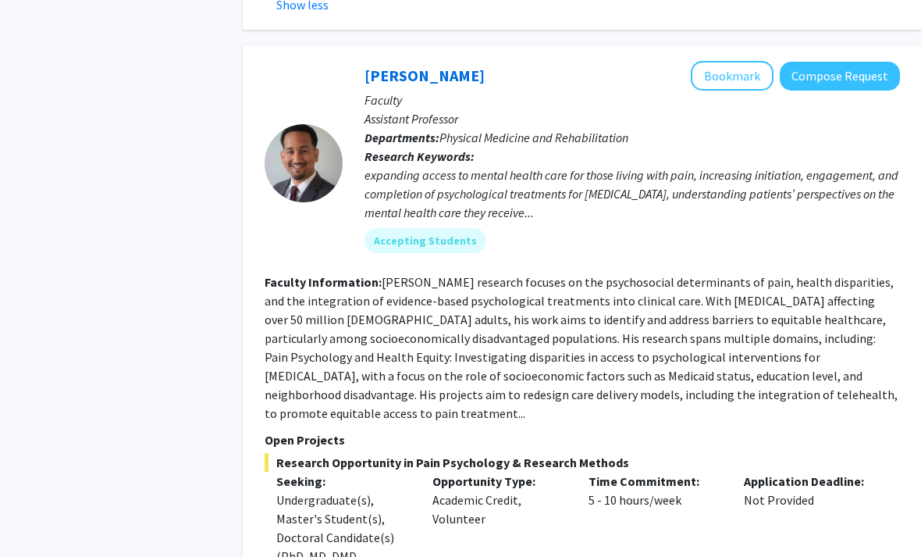
scroll to position [796, 5]
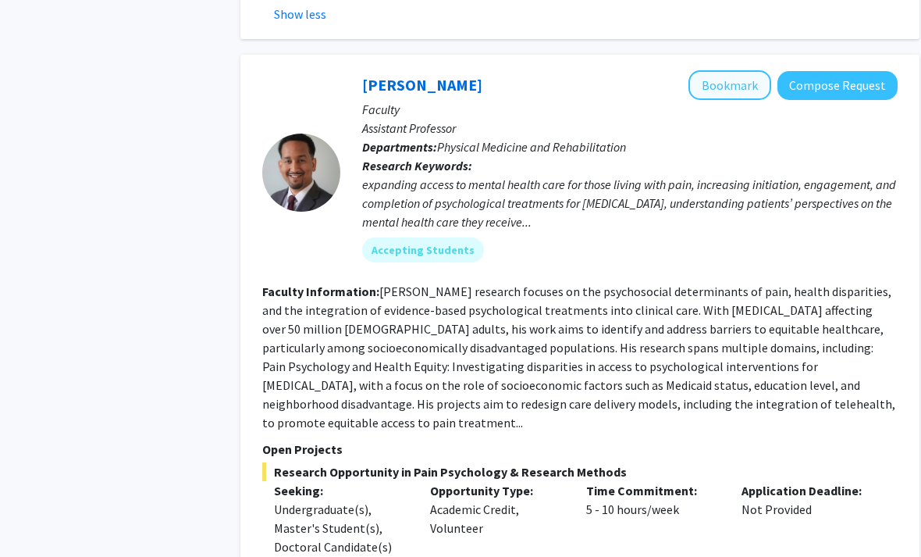
click at [710, 70] on button "Bookmark" at bounding box center [730, 85] width 83 height 30
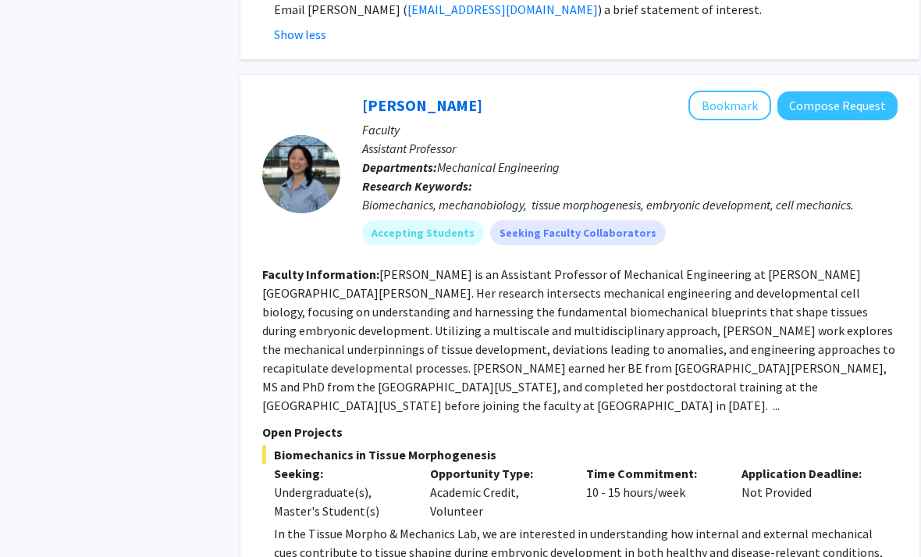
scroll to position [1859, 5]
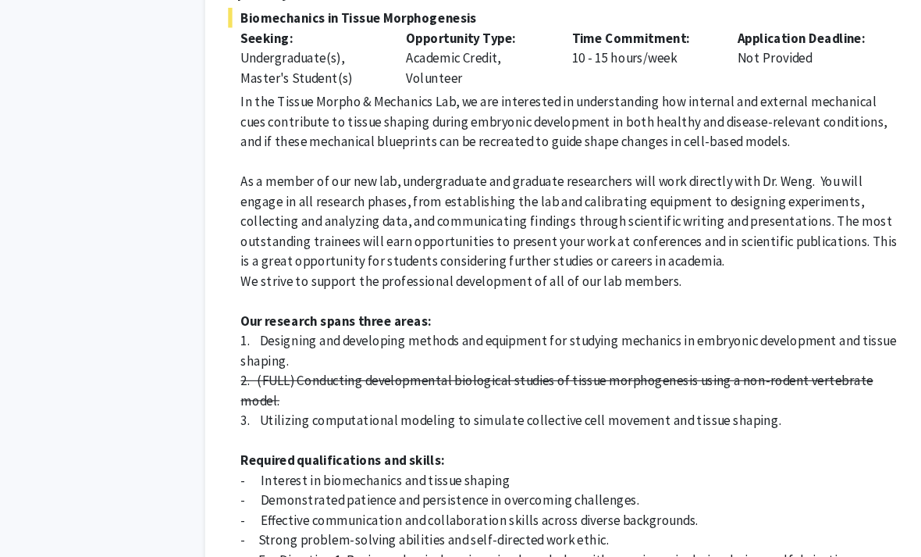
scroll to position [2307, 16]
click at [264, 349] on s "2. (FULL) Conducting developmental biological studies of tissue morphogenesis u…" at bounding box center [562, 366] width 596 height 34
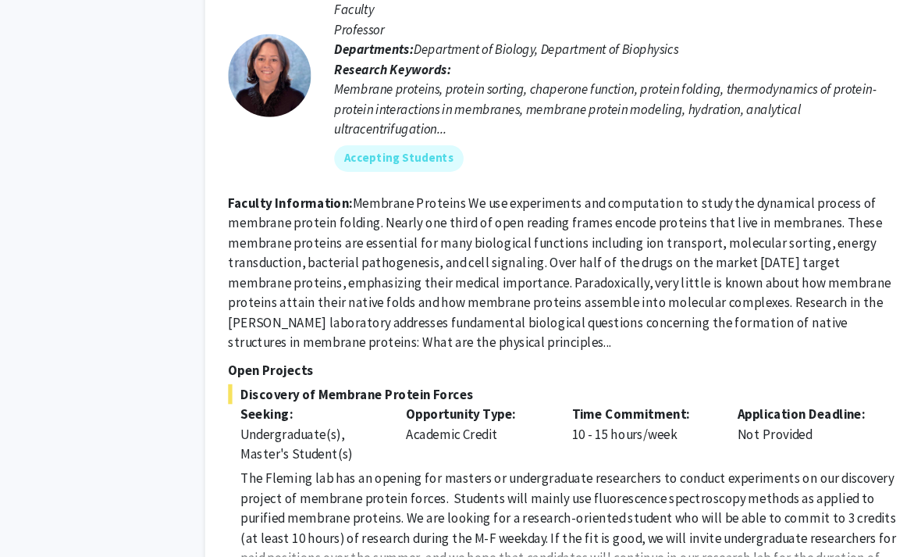
click at [264, 540] on button "Show more" at bounding box center [294, 549] width 60 height 19
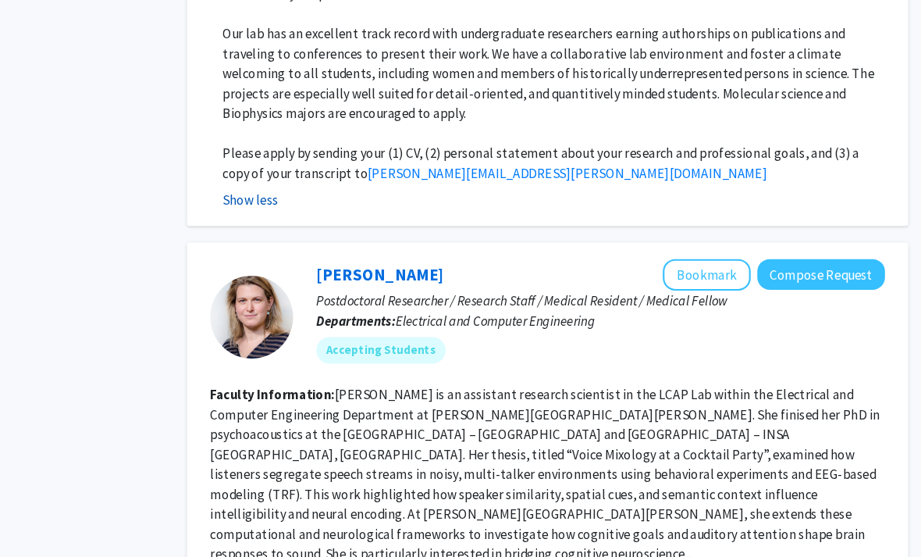
scroll to position [4205, 16]
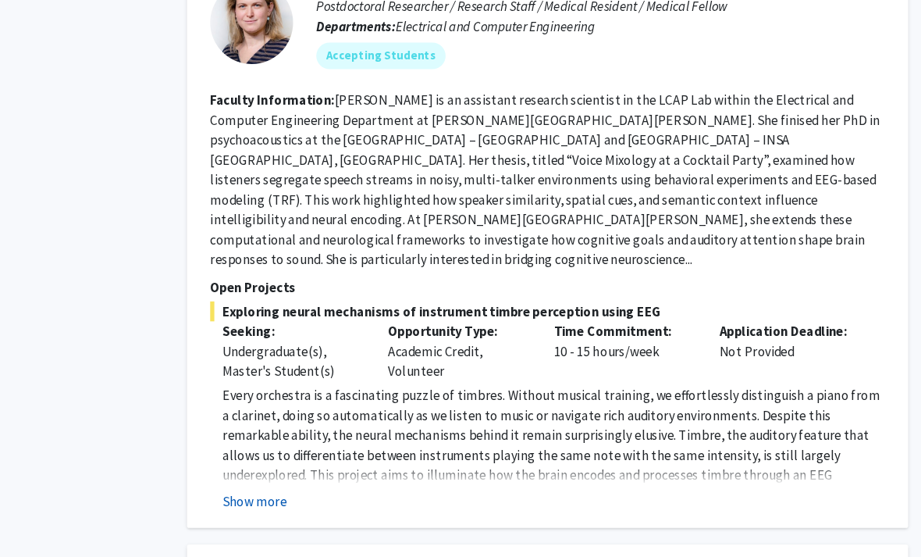
click at [264, 462] on button "Show more" at bounding box center [294, 471] width 60 height 19
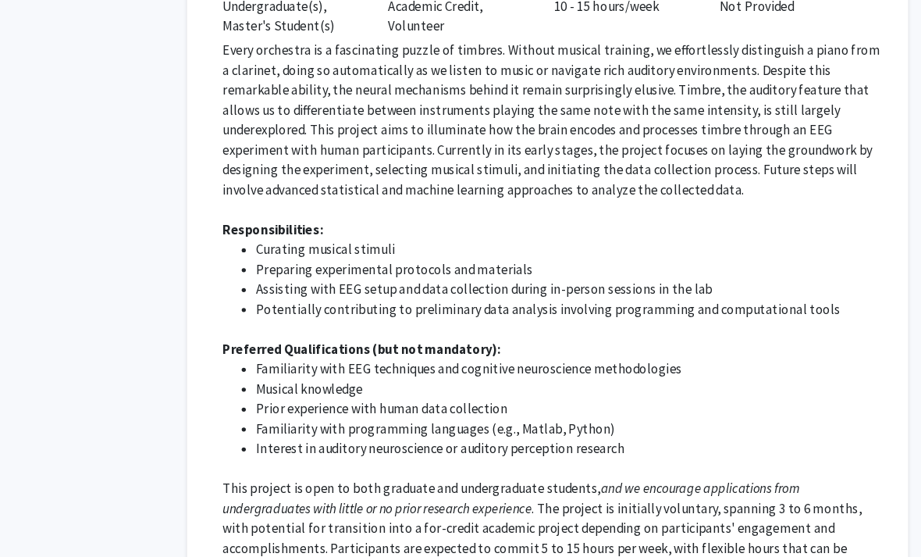
scroll to position [4767, 16]
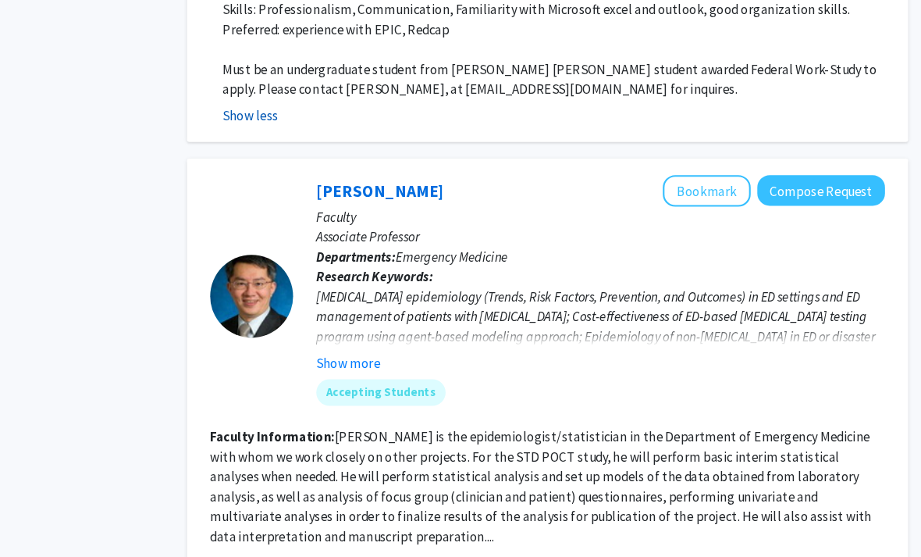
scroll to position [5872, 16]
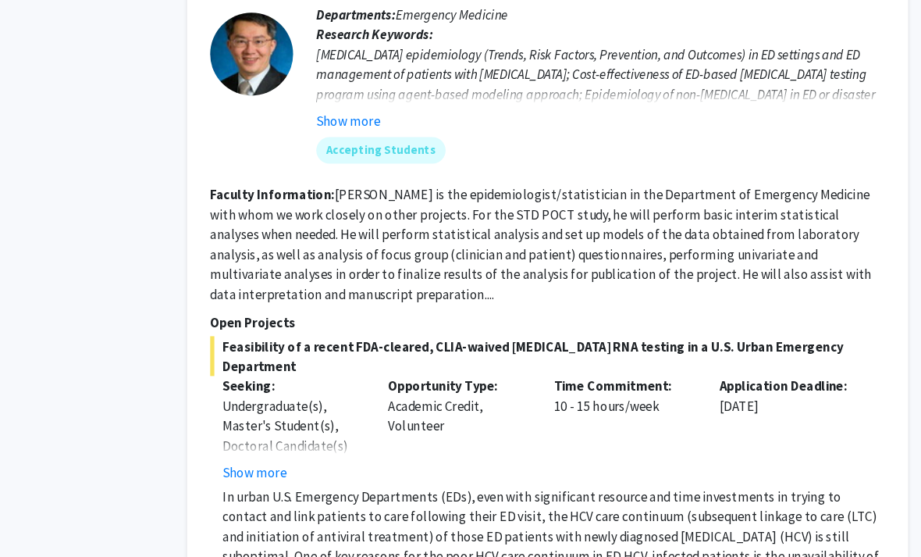
click at [264, 556] on button "Show more" at bounding box center [294, 567] width 60 height 19
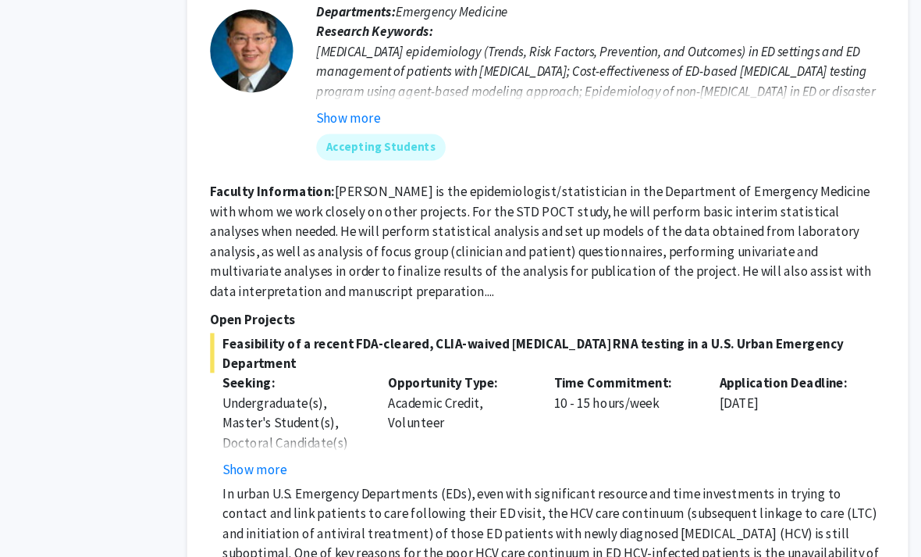
scroll to position [6070, 16]
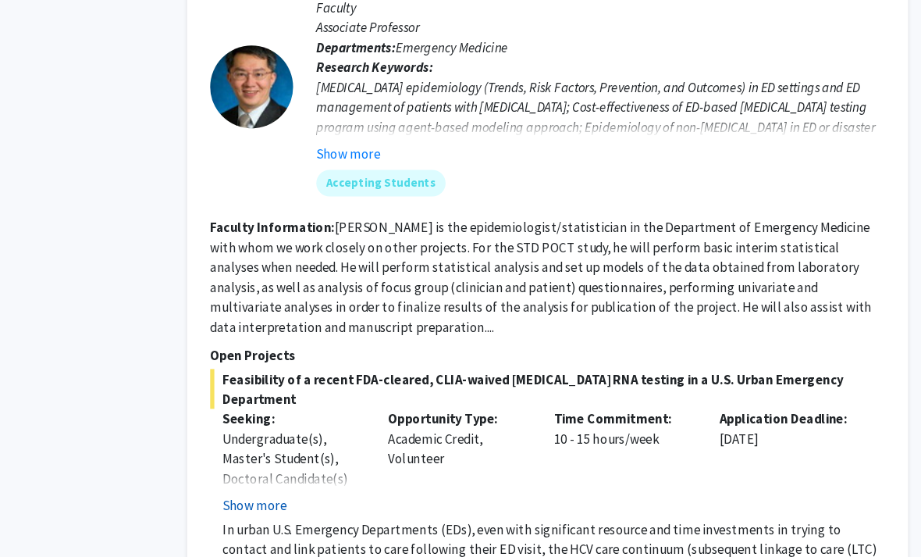
click at [264, 466] on button "Show more" at bounding box center [294, 475] width 60 height 19
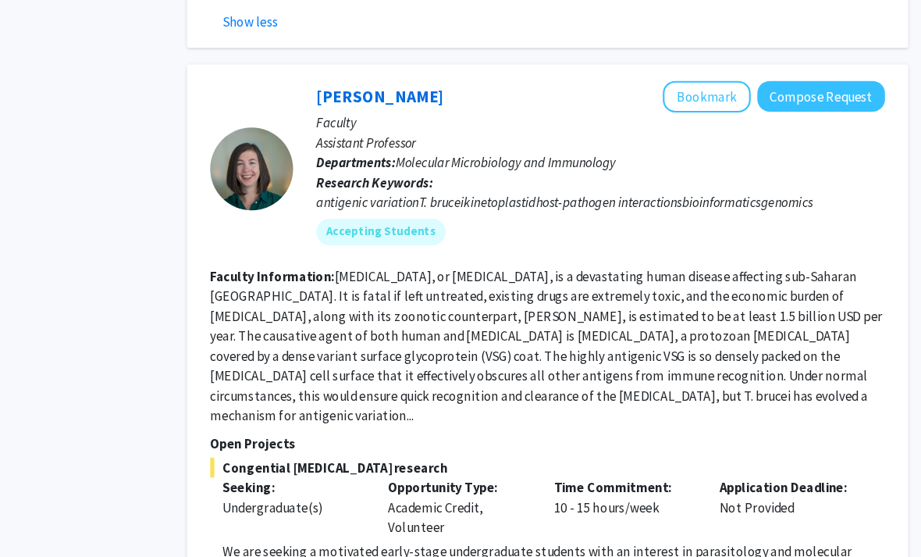
scroll to position [6910, 16]
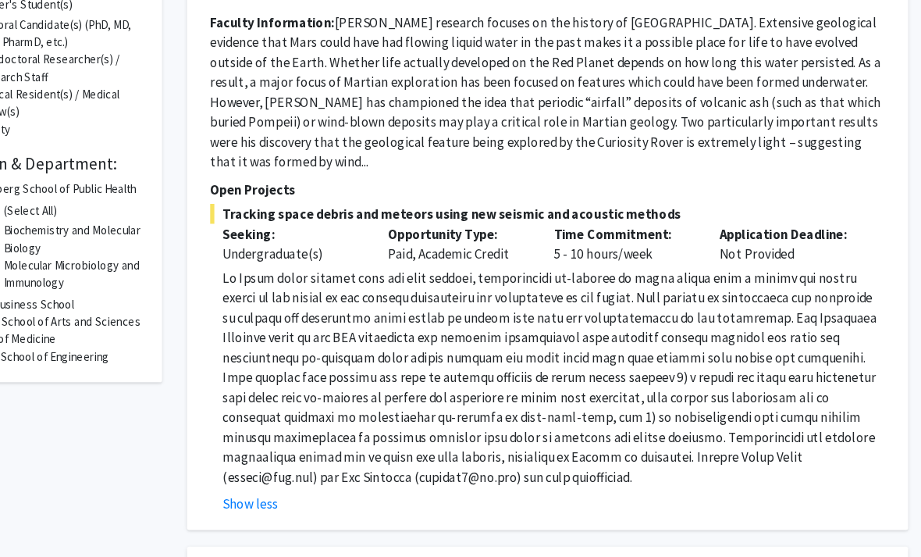
scroll to position [355, 16]
